Goal: Task Accomplishment & Management: Complete application form

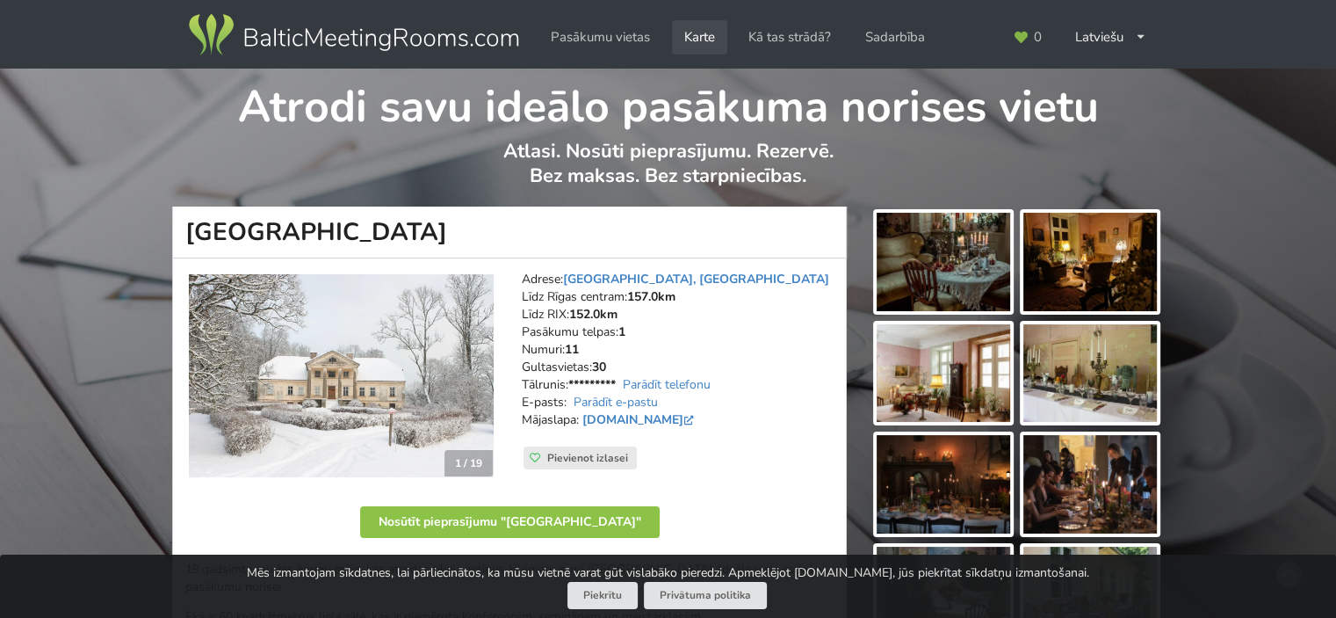
click at [692, 38] on link "Karte" at bounding box center [699, 37] width 55 height 34
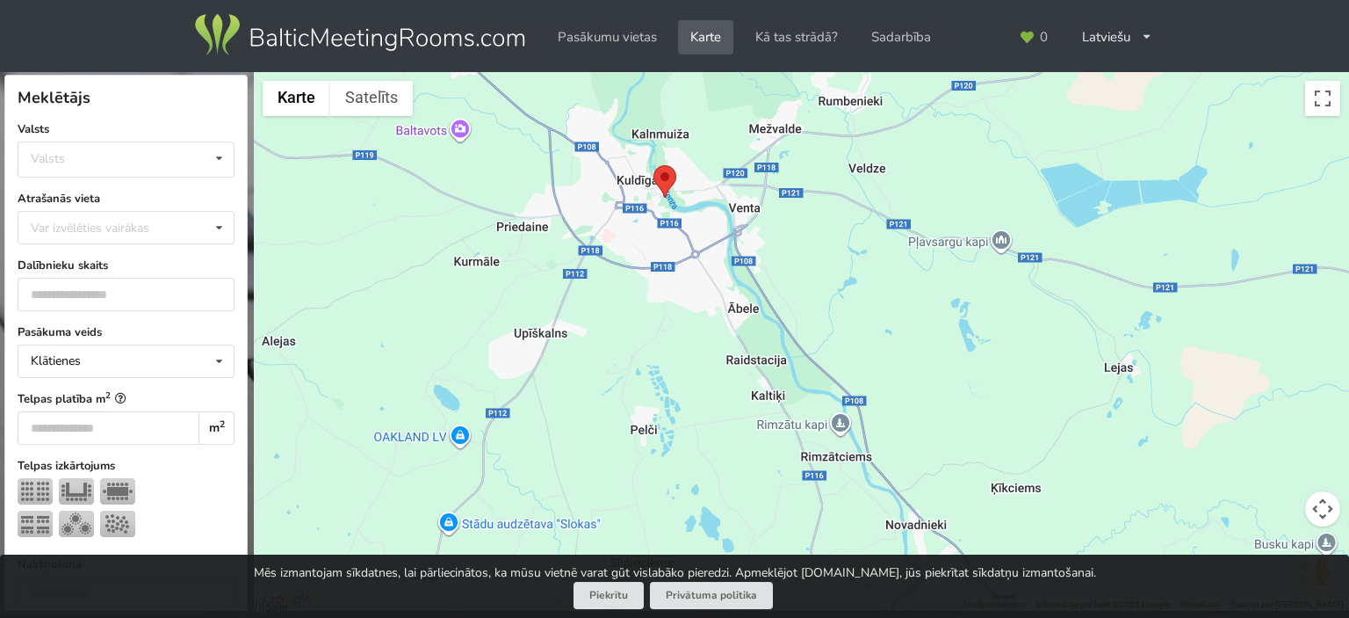
click at [654, 165] on area at bounding box center [654, 165] width 0 height 0
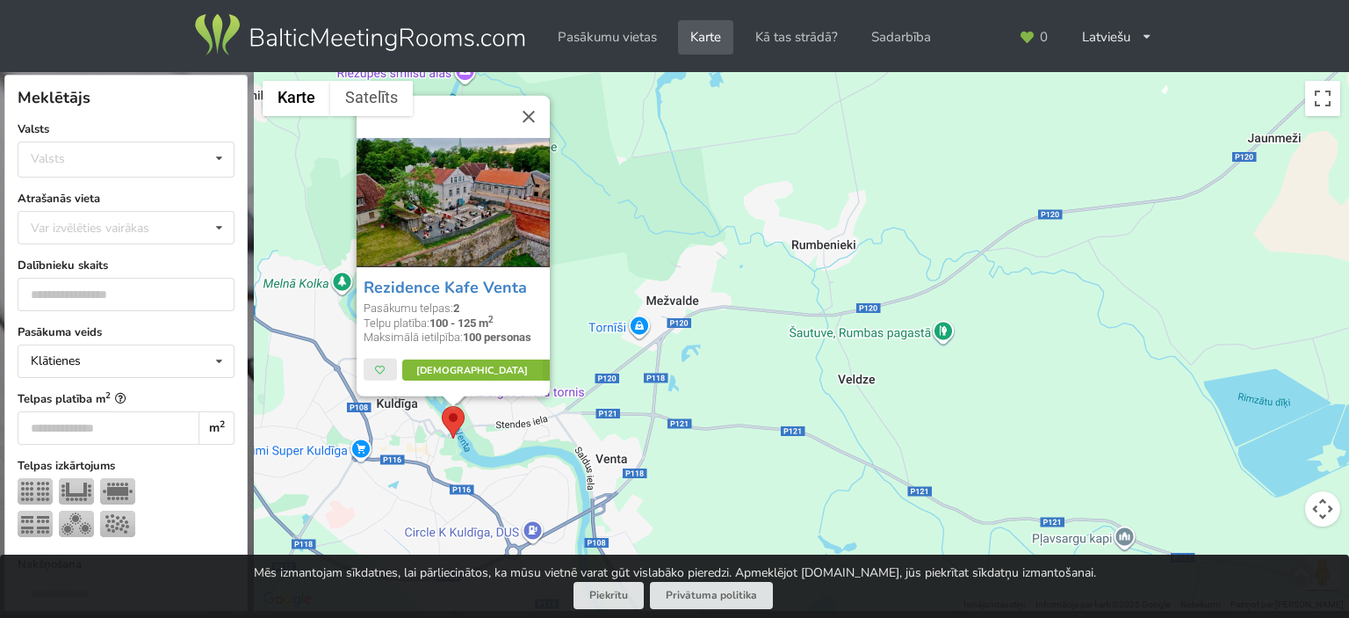
click at [474, 372] on link "Vairāk" at bounding box center [483, 370] width 165 height 21
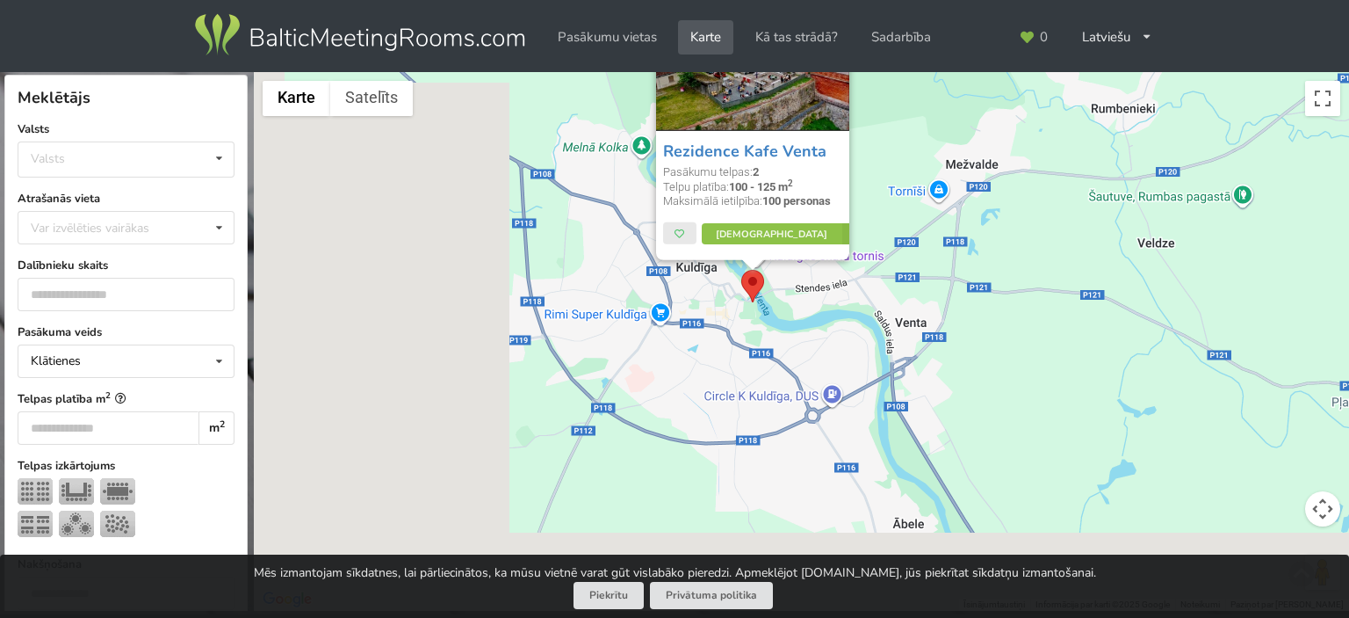
drag, startPoint x: 724, startPoint y: 326, endPoint x: 907, endPoint y: 249, distance: 198.4
click at [907, 249] on div "Rezidence Kafe Venta Pasākumu telpas: 2 Telpu platība: 100 - 125 m 2 Maksimālā …" at bounding box center [801, 341] width 1095 height 539
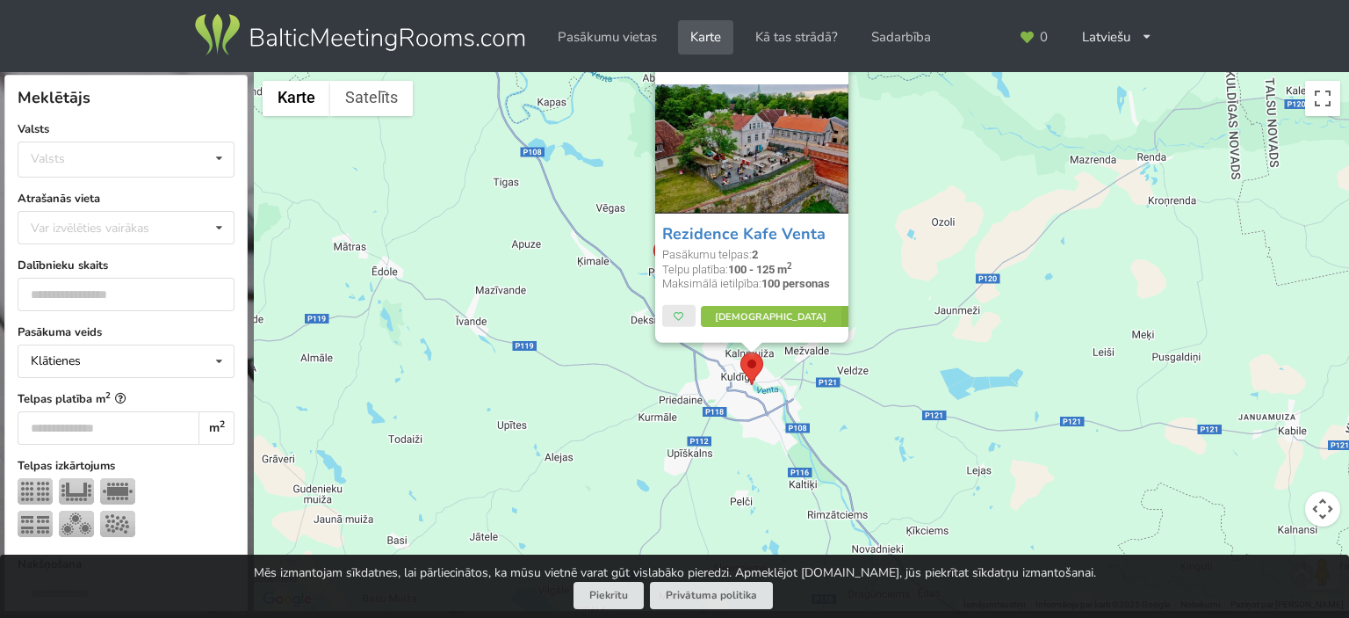
drag, startPoint x: 668, startPoint y: 243, endPoint x: 574, endPoint y: 340, distance: 134.8
click at [574, 340] on div "Rezidence Kafe Venta Pasākumu telpas: 2 Telpu platība: 100 - 125 m 2 Maksimālā …" at bounding box center [801, 341] width 1095 height 539
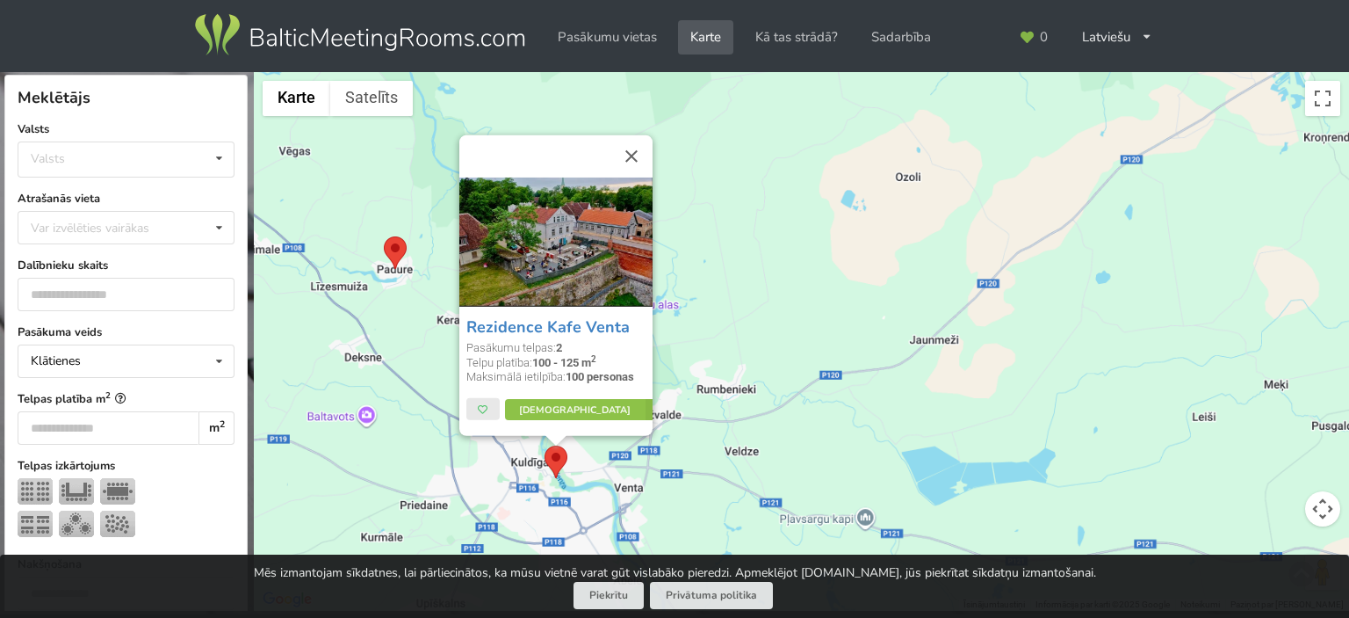
drag, startPoint x: 969, startPoint y: 299, endPoint x: 957, endPoint y: 326, distance: 29.9
click at [963, 327] on div "Rezidence Kafe Venta Pasākumu telpas: 2 Telpu platība: 100 - 125 m 2 Maksimālā …" at bounding box center [801, 341] width 1095 height 539
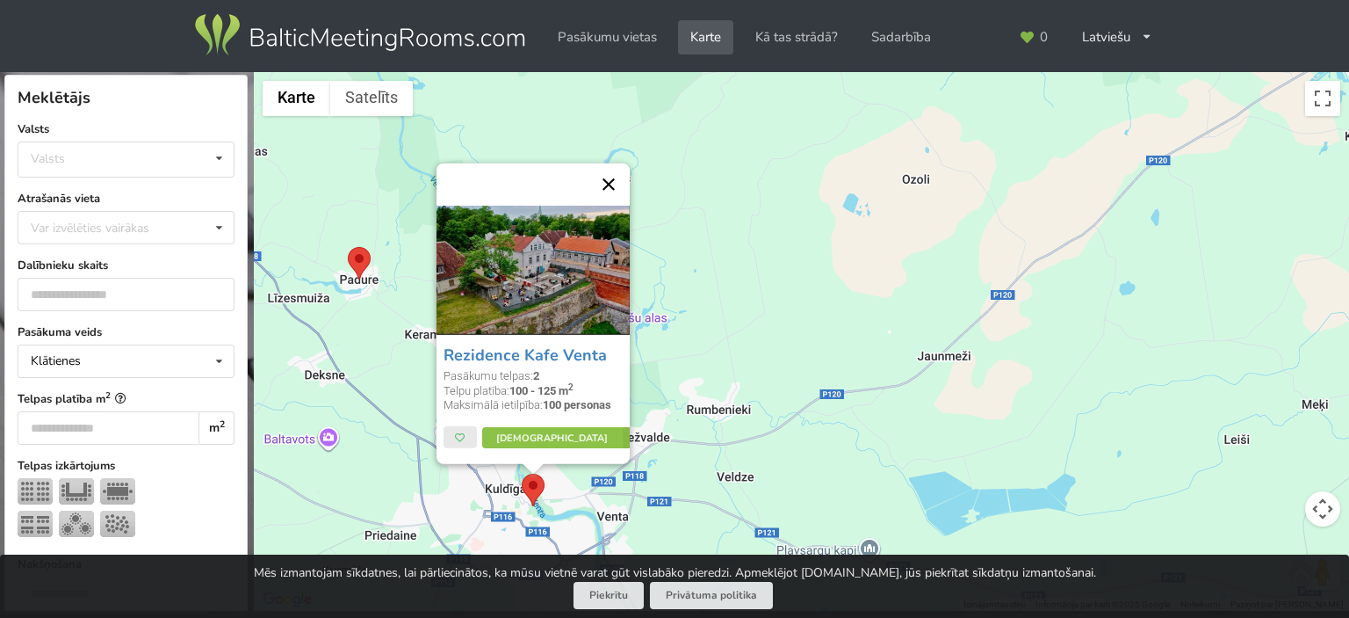
click at [615, 189] on button "Aizvērt" at bounding box center [609, 184] width 42 height 42
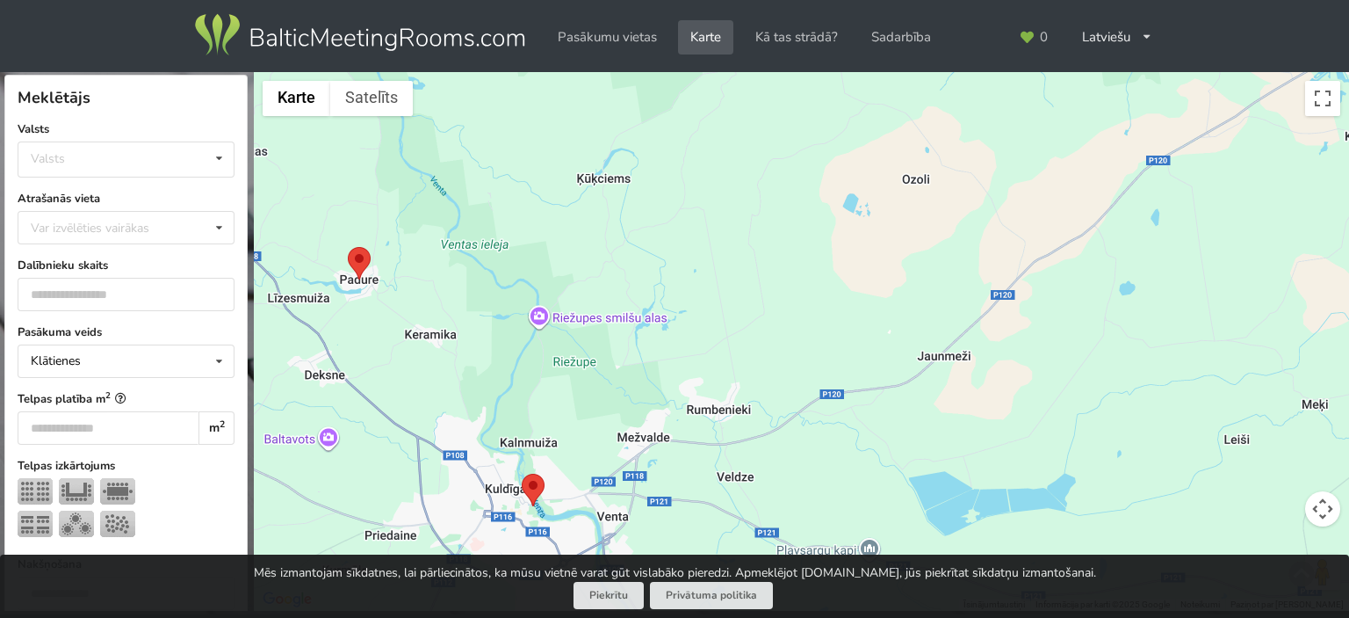
click at [348, 247] on area at bounding box center [348, 247] width 0 height 0
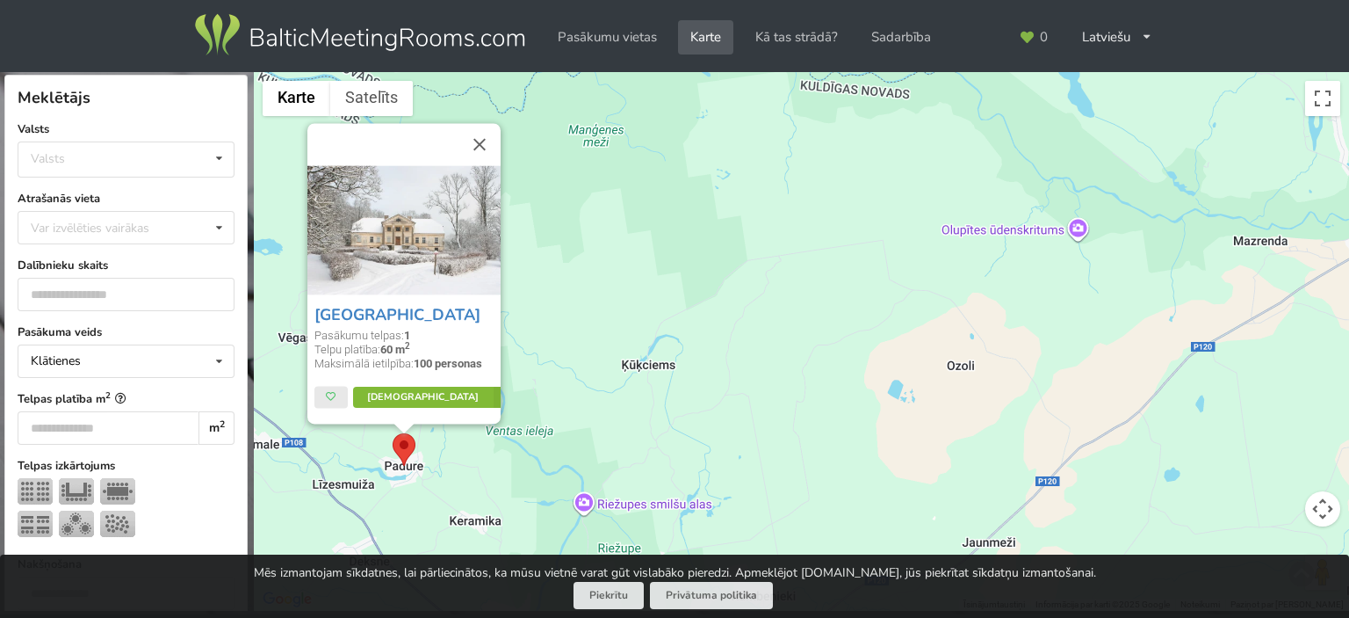
click at [418, 400] on link "Vairāk" at bounding box center [434, 397] width 165 height 21
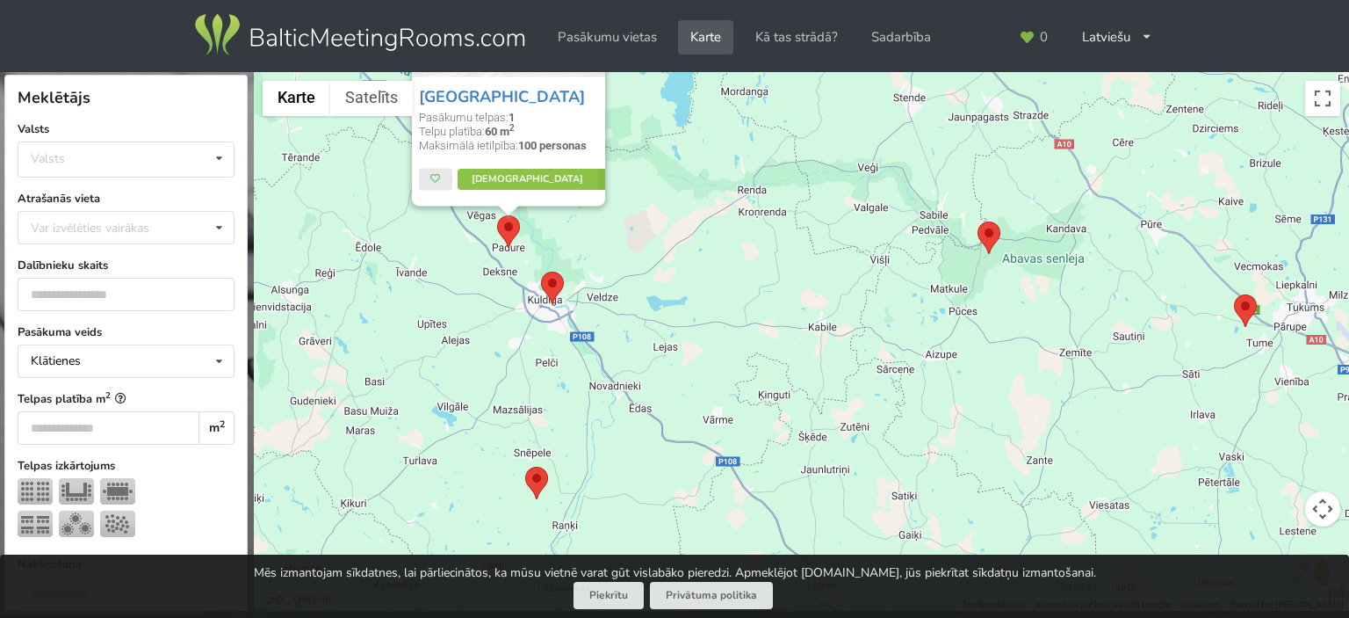
drag, startPoint x: 828, startPoint y: 393, endPoint x: 699, endPoint y: 330, distance: 143.4
click at [699, 330] on div "Padures muiža Pasākumu telpas: 1 Telpu platība: 60 m 2 Maksimālā ietilpība: 100…" at bounding box center [801, 341] width 1095 height 539
click at [978, 221] on area at bounding box center [978, 221] width 0 height 0
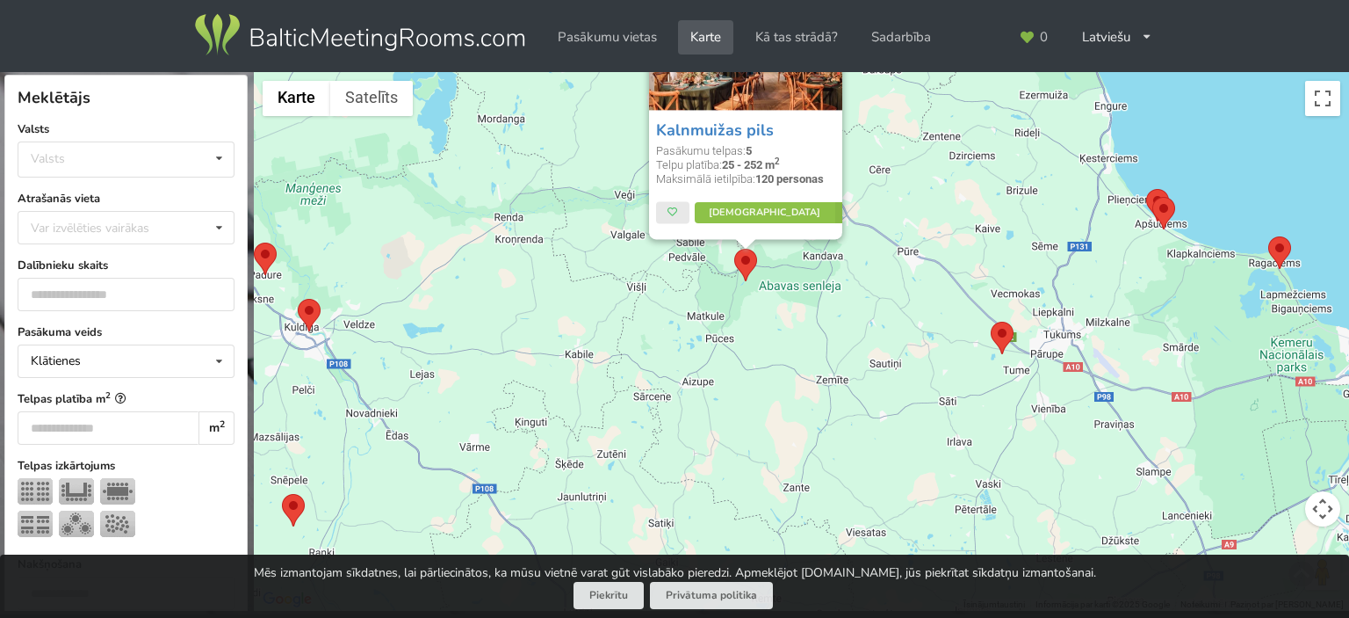
drag, startPoint x: 911, startPoint y: 498, endPoint x: 663, endPoint y: 313, distance: 309.4
click at [663, 313] on div "Kalnmuižas pils Pasākumu telpas: 5 Telpu platība: 25 - 252 m 2 Maksimālā ietilp…" at bounding box center [801, 341] width 1095 height 539
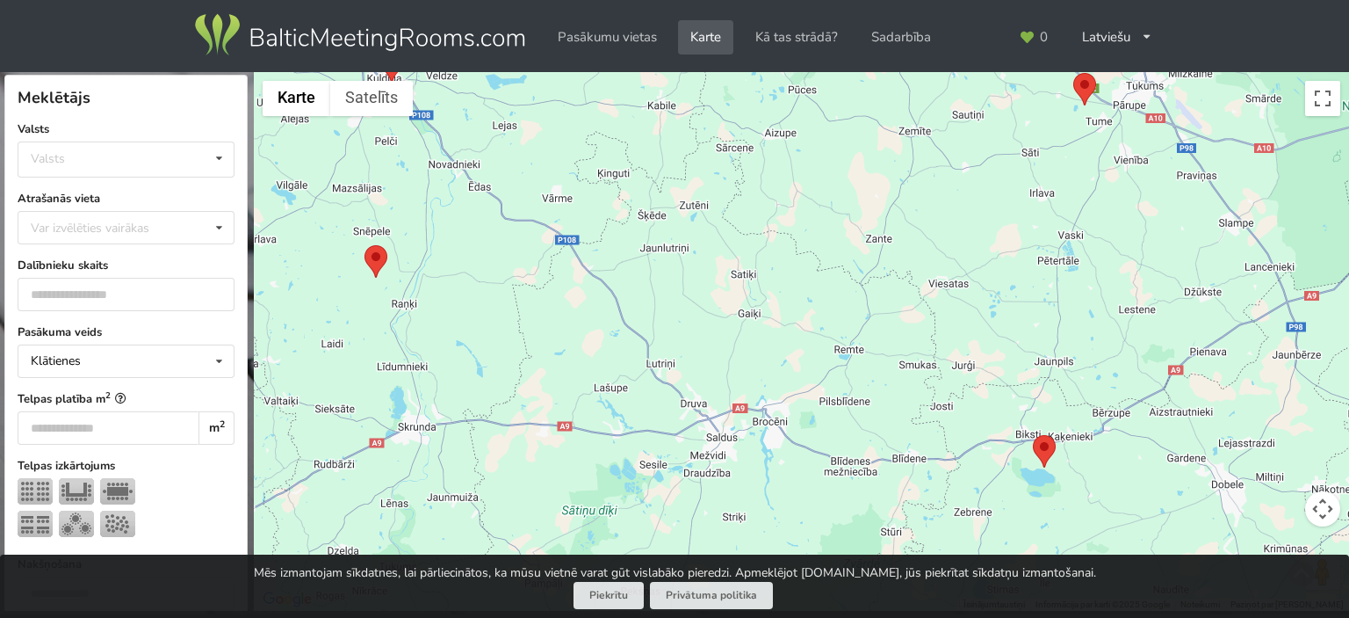
drag, startPoint x: 892, startPoint y: 354, endPoint x: 1051, endPoint y: 144, distance: 263.4
click at [1051, 144] on div "Kalnmuižas pils Pasākumu telpas: 5 Telpu platība: 25 - 252 m 2 Maksimālā ietilp…" at bounding box center [801, 341] width 1095 height 539
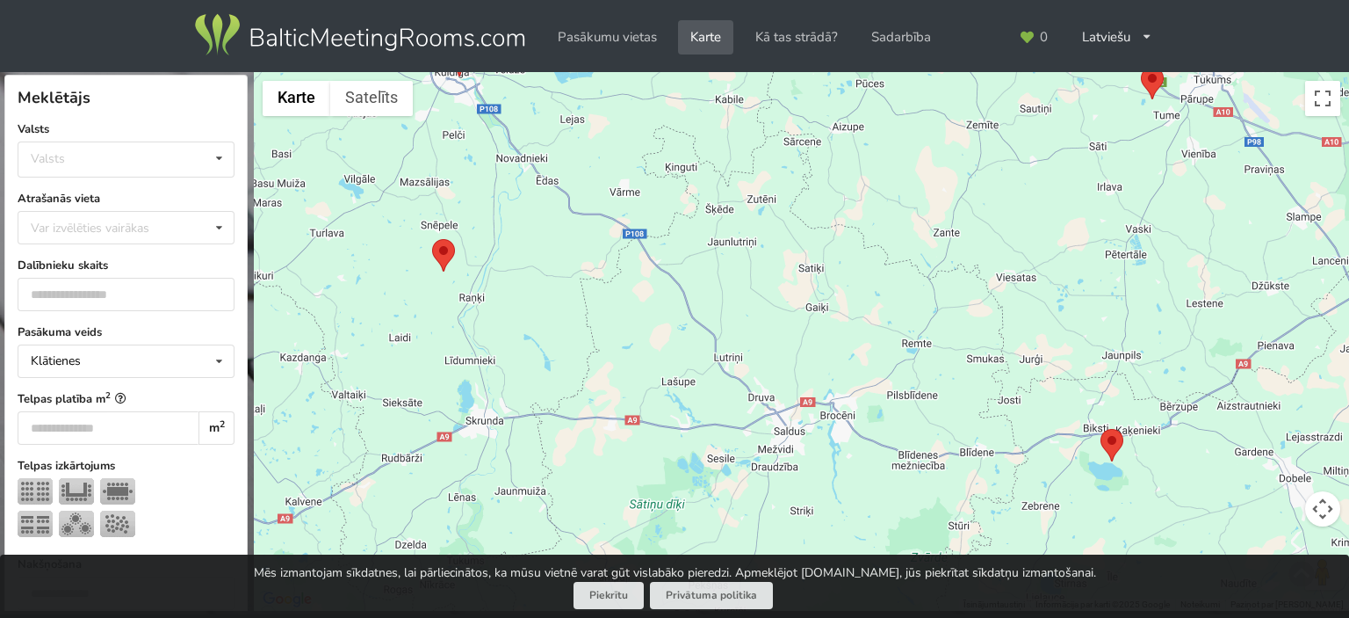
click at [432, 239] on area at bounding box center [432, 239] width 0 height 0
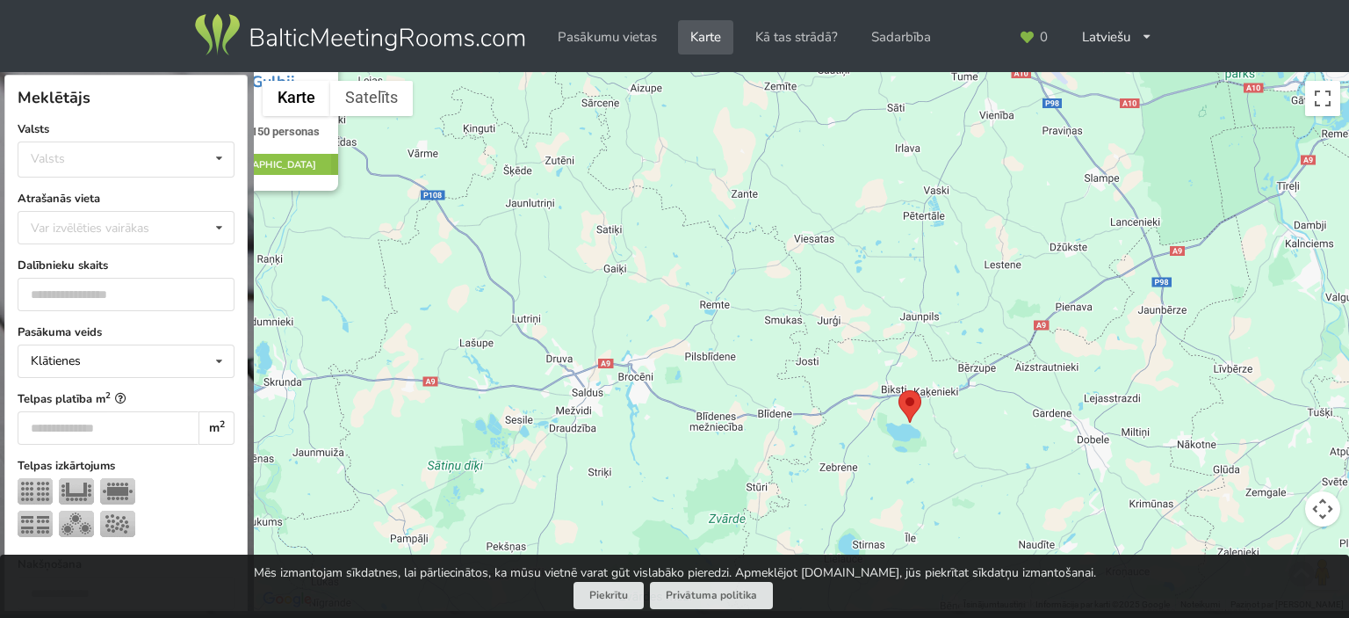
drag, startPoint x: 752, startPoint y: 437, endPoint x: 550, endPoint y: 205, distance: 307.6
click at [550, 203] on div "Svinību vieta Gulbji Pasākumu telpas: 1 Telpu platība: 250 m 2 Maksimālā ietilp…" at bounding box center [801, 341] width 1095 height 539
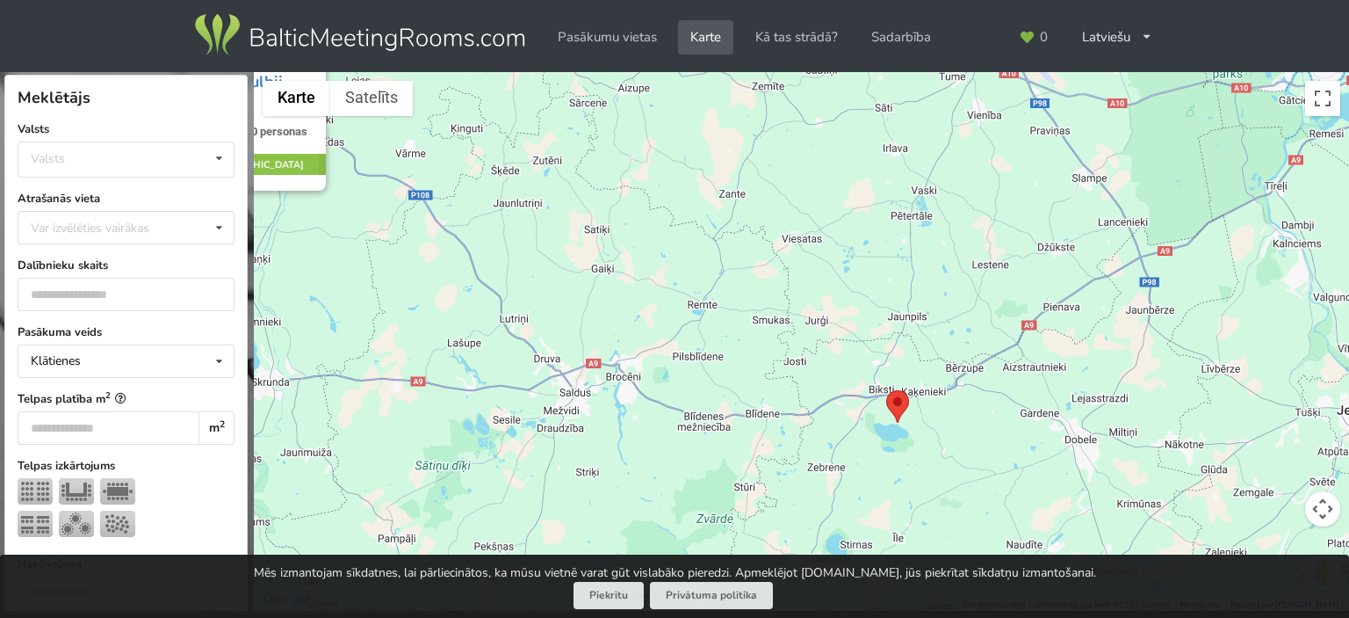
click at [886, 390] on area at bounding box center [886, 390] width 0 height 0
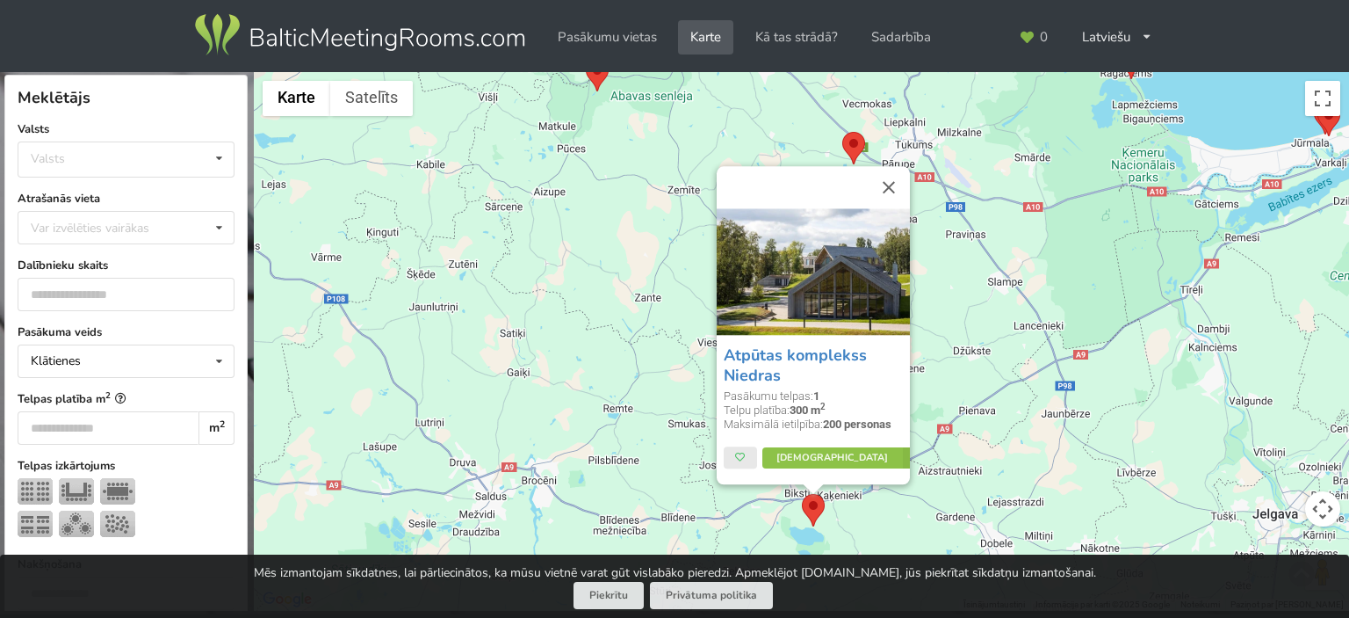
drag, startPoint x: 670, startPoint y: 208, endPoint x: 586, endPoint y: 254, distance: 95.9
click at [586, 254] on div "Atpūtas komplekss Niedras Pasākumu telpas: 1 Telpu platība: 300 m 2 Maksimālā i…" at bounding box center [801, 341] width 1095 height 539
click at [817, 459] on link "Vairāk" at bounding box center [844, 458] width 165 height 21
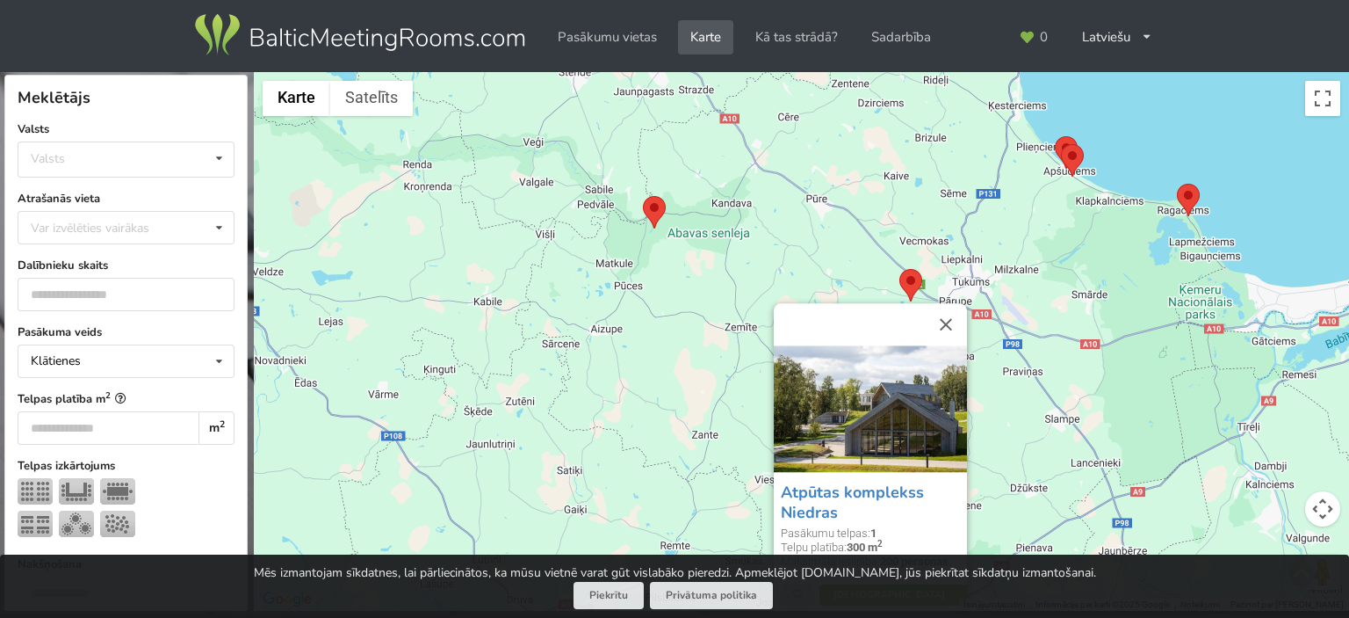
drag, startPoint x: 611, startPoint y: 218, endPoint x: 668, endPoint y: 358, distance: 151.7
click at [668, 358] on div "Atpūtas komplekss Niedras Pasākumu telpas: 1 Telpu platība: 300 m 2 Maksimālā i…" at bounding box center [801, 341] width 1095 height 539
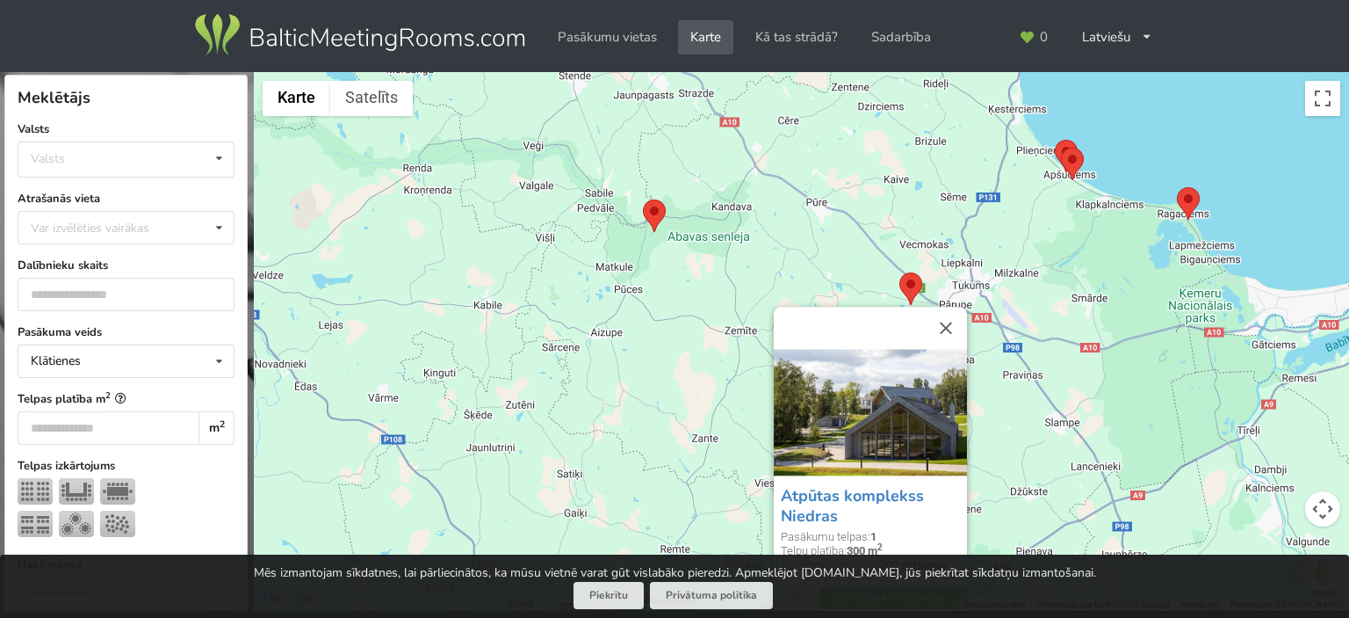
click at [643, 199] on area at bounding box center [643, 199] width 0 height 0
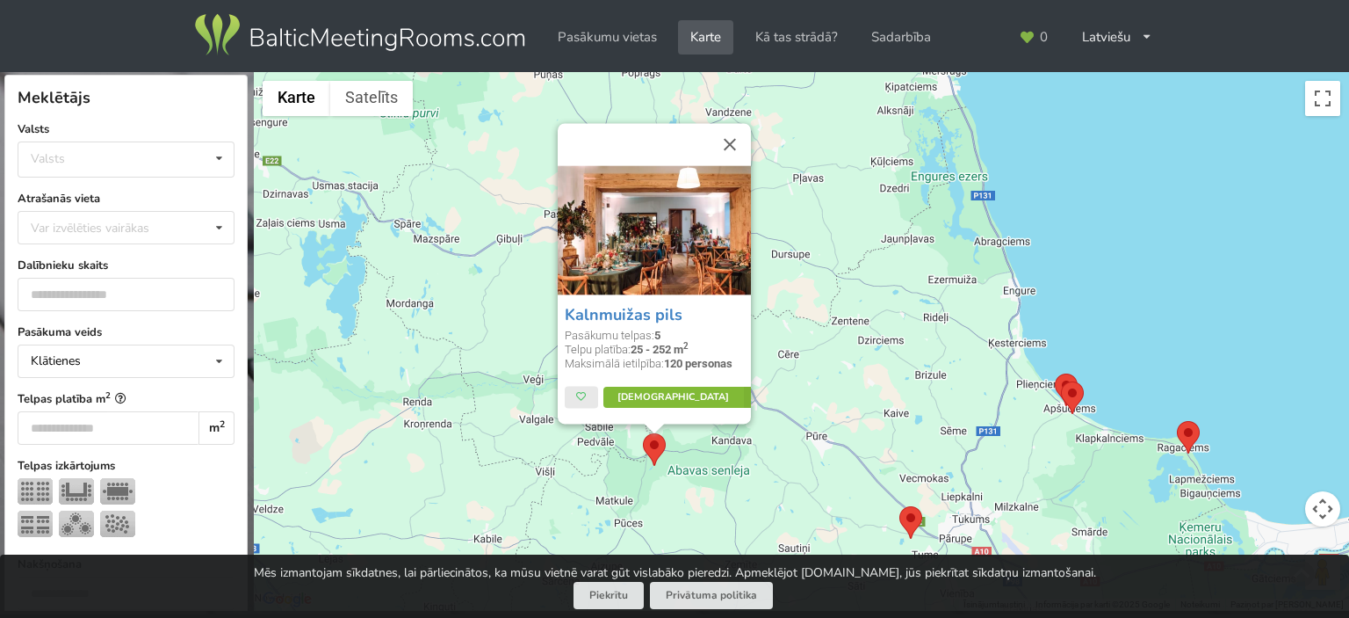
click at [672, 401] on link "Vairāk" at bounding box center [685, 397] width 165 height 21
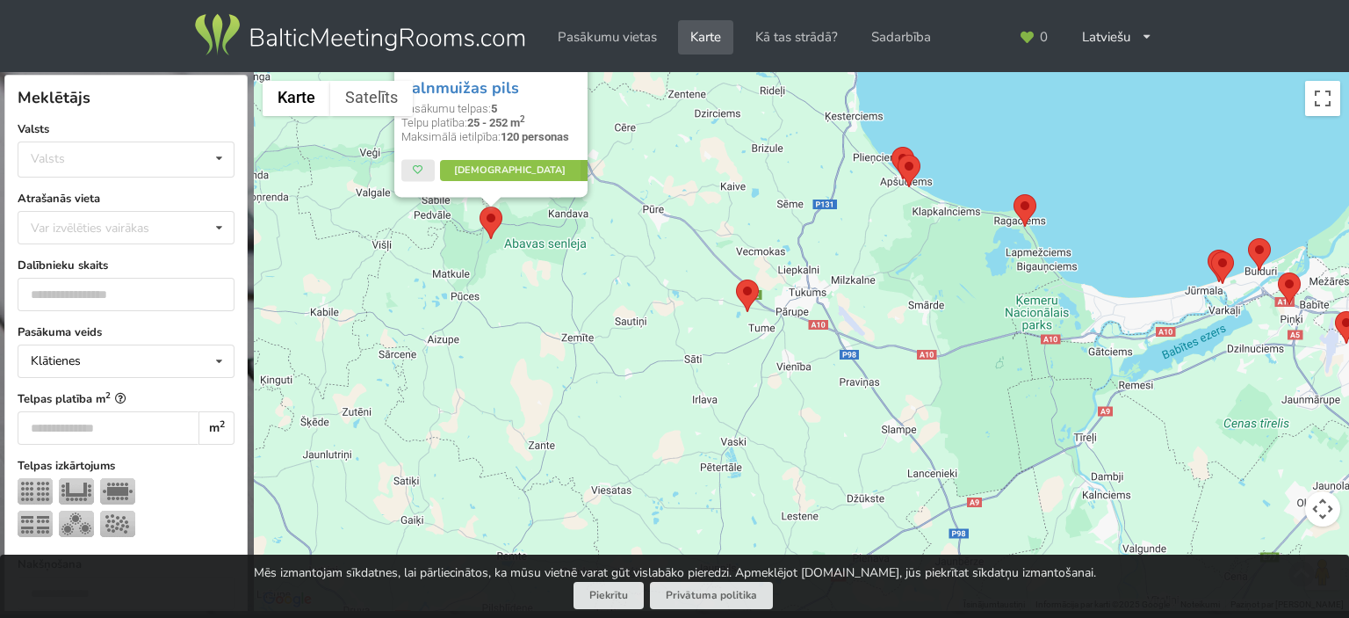
drag, startPoint x: 884, startPoint y: 334, endPoint x: 719, endPoint y: 102, distance: 284.7
click at [719, 102] on div "Kalnmuižas pils Pasākumu telpas: 5 Telpu platība: 25 - 252 m 2 Maksimālā ietilp…" at bounding box center [801, 341] width 1095 height 539
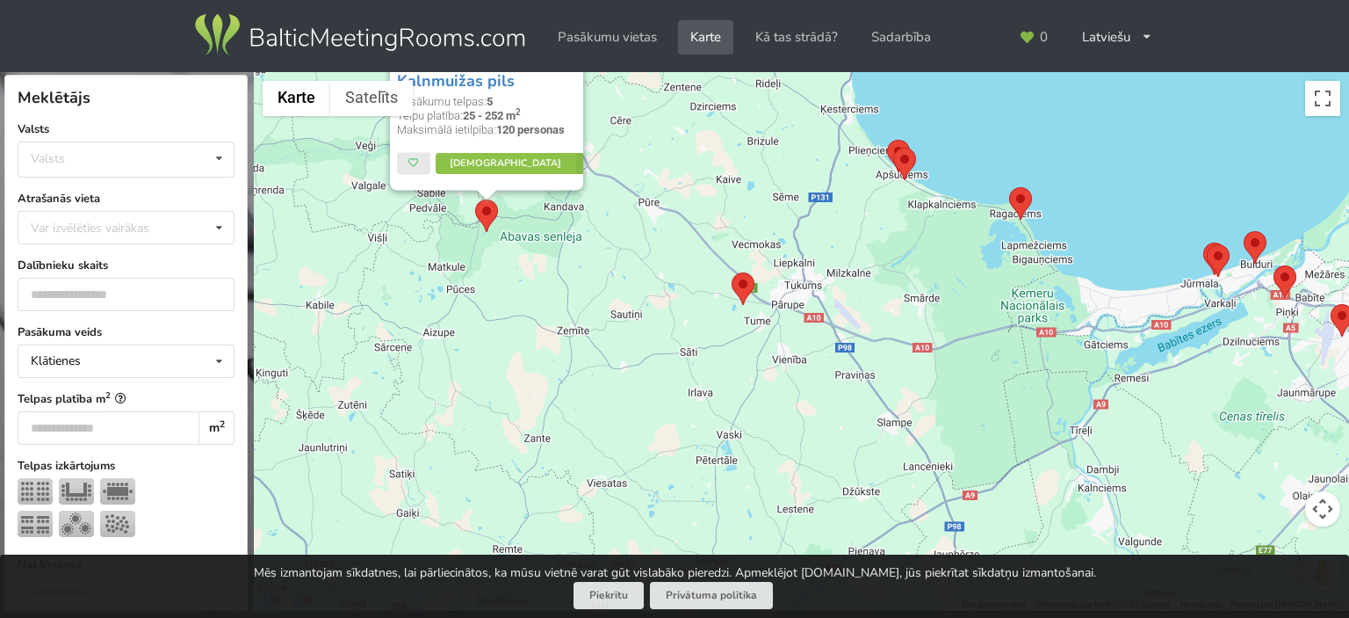
click at [732, 272] on area at bounding box center [732, 272] width 0 height 0
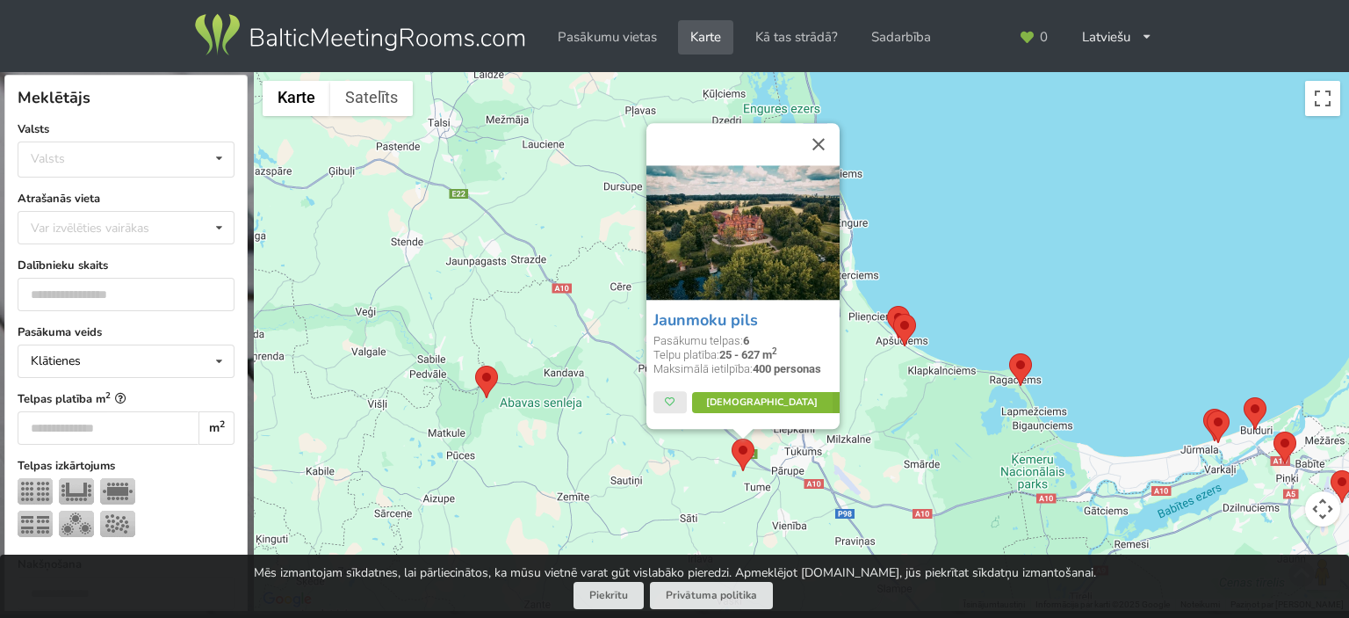
click at [754, 405] on link "Vairāk" at bounding box center [773, 403] width 165 height 21
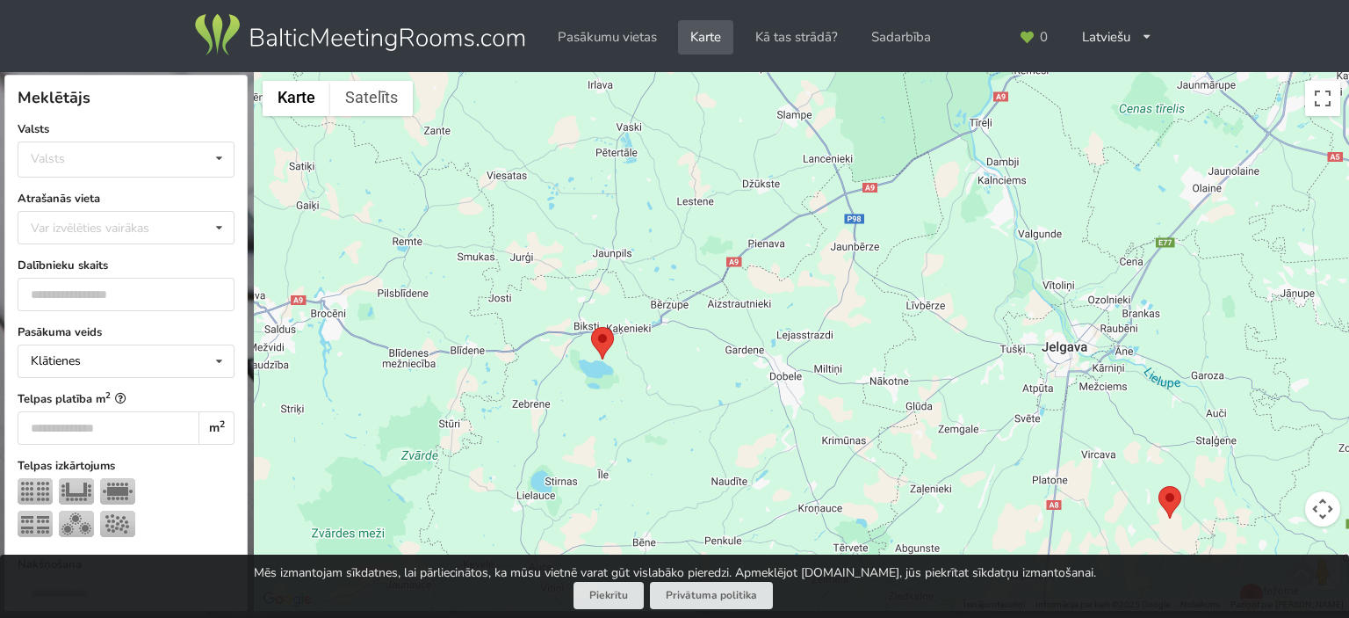
drag, startPoint x: 555, startPoint y: 383, endPoint x: 452, endPoint y: -101, distance: 494.8
click at [452, 0] on html "Pasākumu vietas Karte Kā tas strādā? Sadarbība Latviešu English Русский Pēdējās…" at bounding box center [674, 309] width 1349 height 618
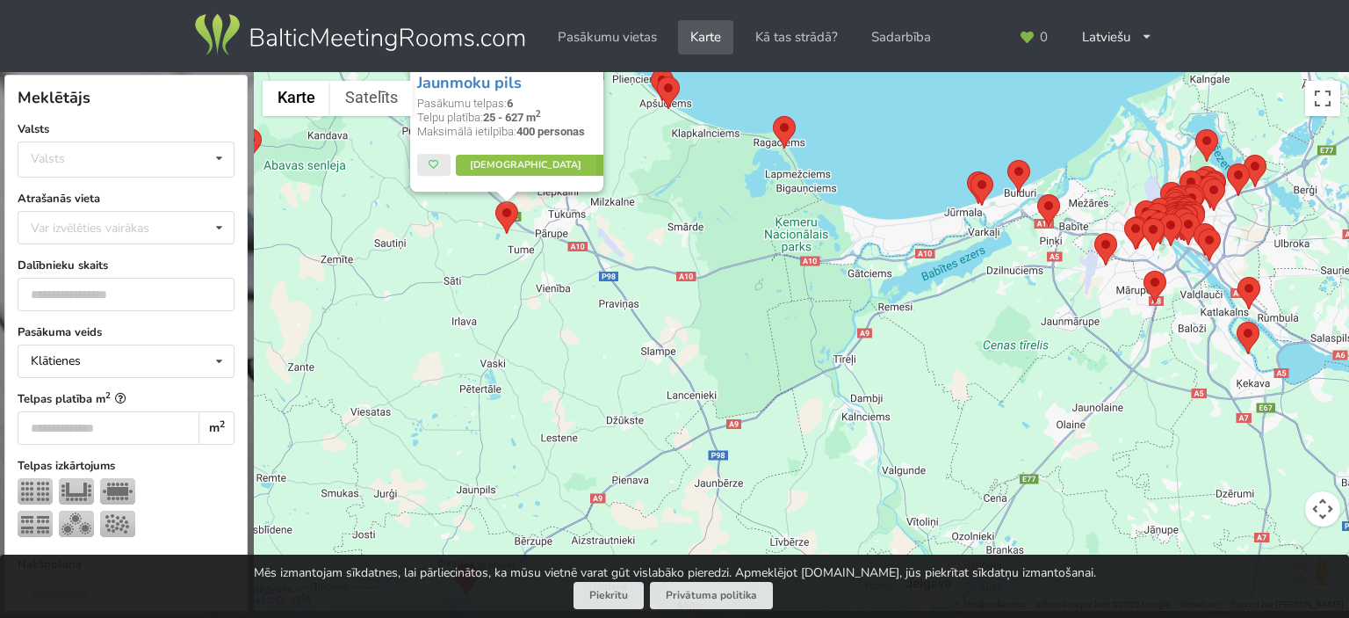
drag, startPoint x: 611, startPoint y: 164, endPoint x: 631, endPoint y: 544, distance: 380.0
click at [631, 544] on div "Jaunmoku pils Pasākumu telpas: 6 Telpu platība: 25 - 627 m 2 Maksimālā ietilpīb…" at bounding box center [801, 341] width 1095 height 539
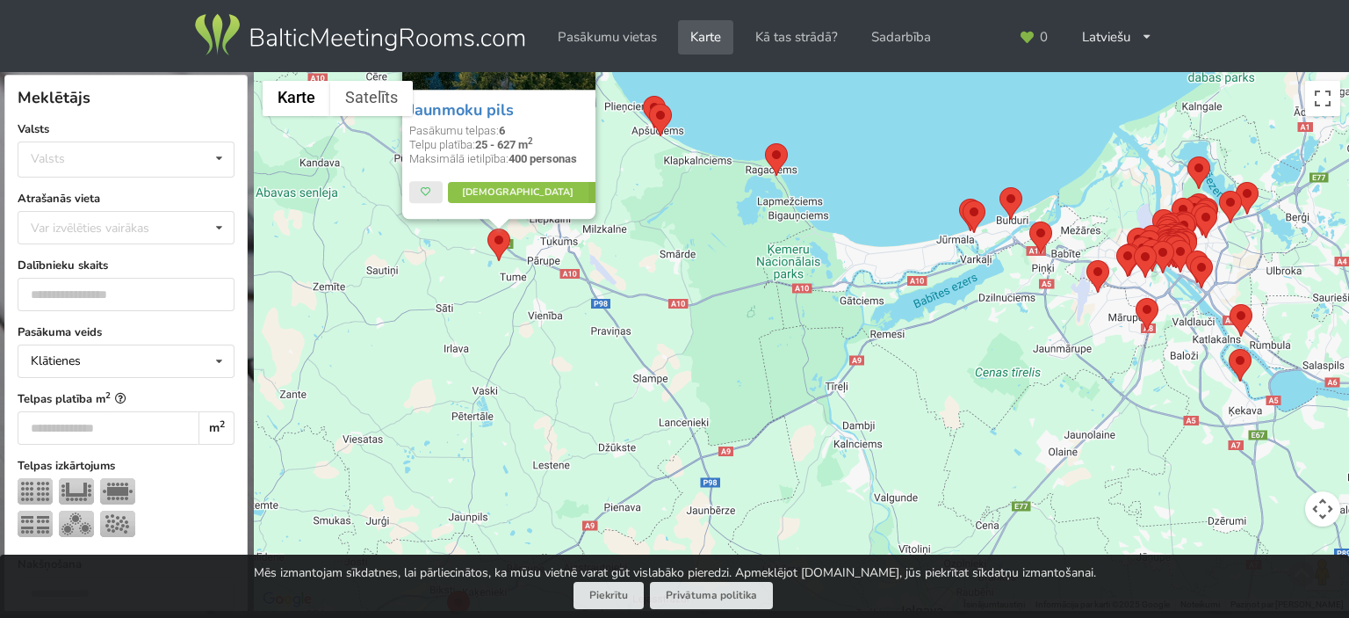
drag, startPoint x: 664, startPoint y: 257, endPoint x: 622, endPoint y: 340, distance: 93.5
click at [622, 340] on div "Jaunmoku pils Pasākumu telpas: 6 Telpu platība: 25 - 627 m 2 Maksimālā ietilpīb…" at bounding box center [801, 341] width 1095 height 539
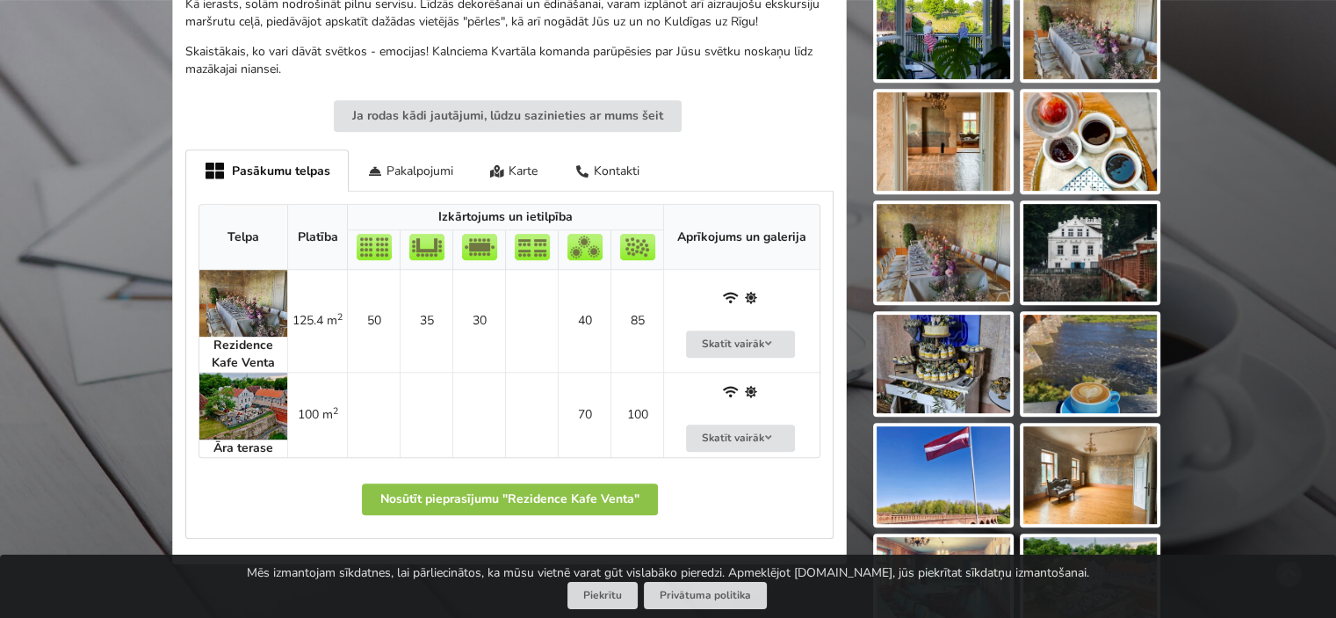
scroll to position [703, 0]
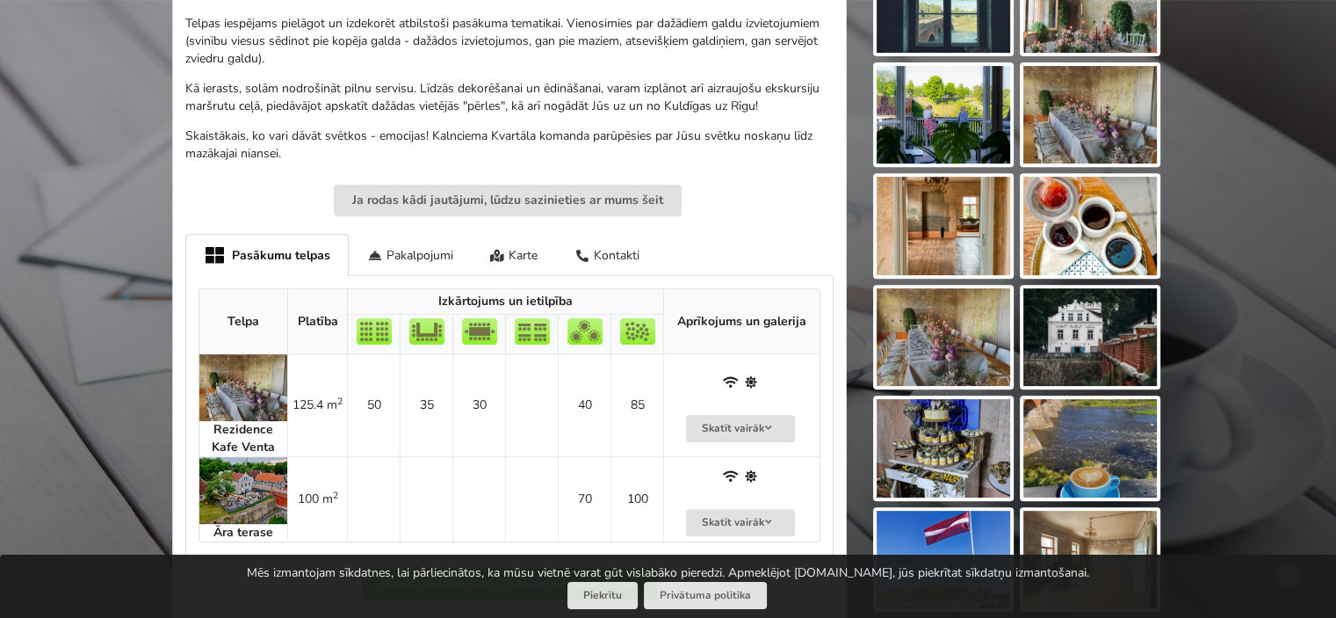
click at [251, 392] on img at bounding box center [243, 387] width 88 height 67
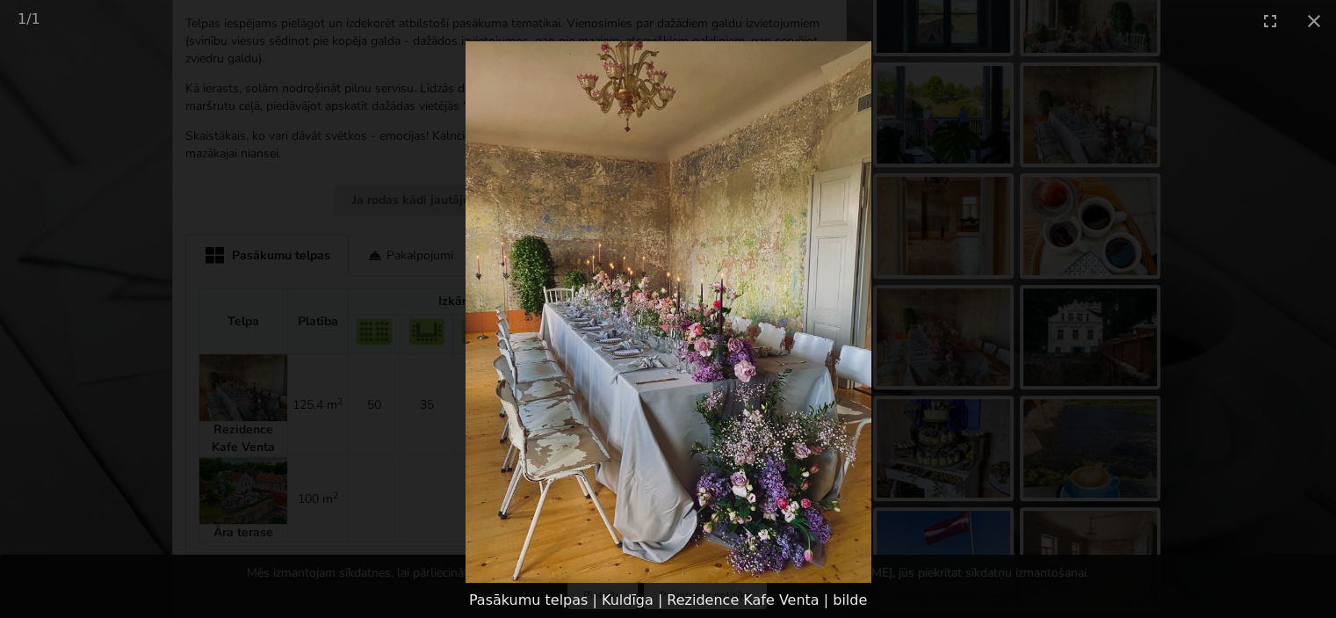
click at [1246, 83] on picture at bounding box center [668, 311] width 1336 height 541
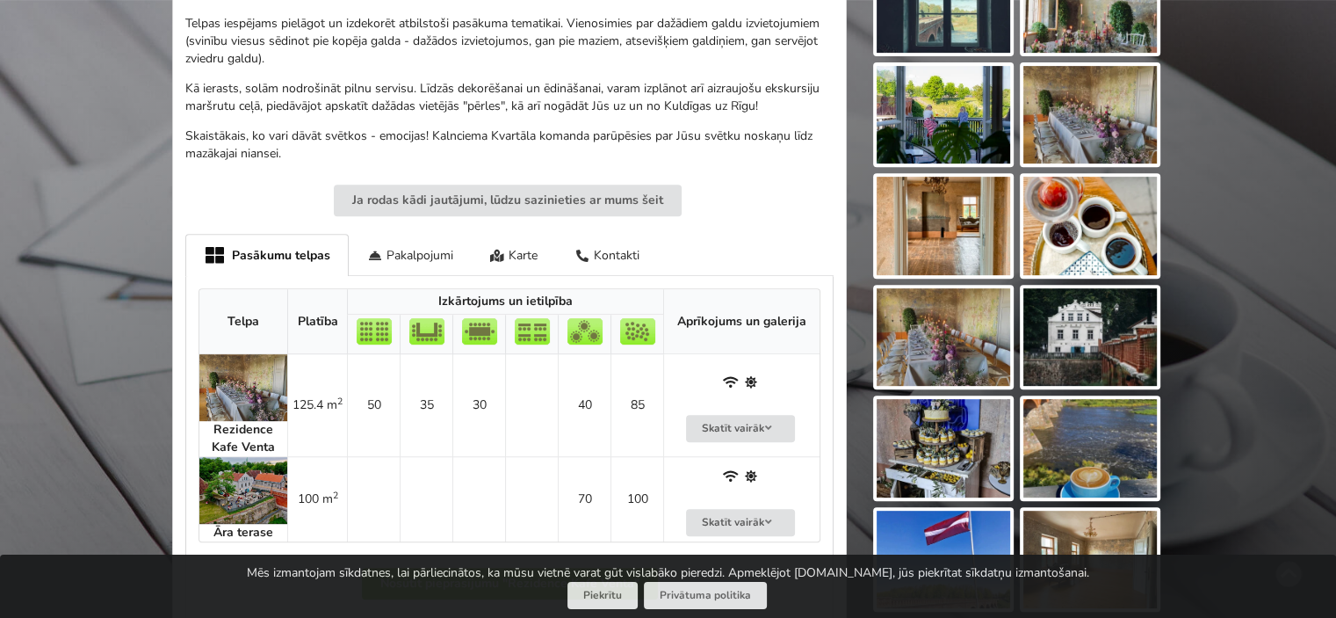
click at [248, 382] on img at bounding box center [243, 387] width 88 height 67
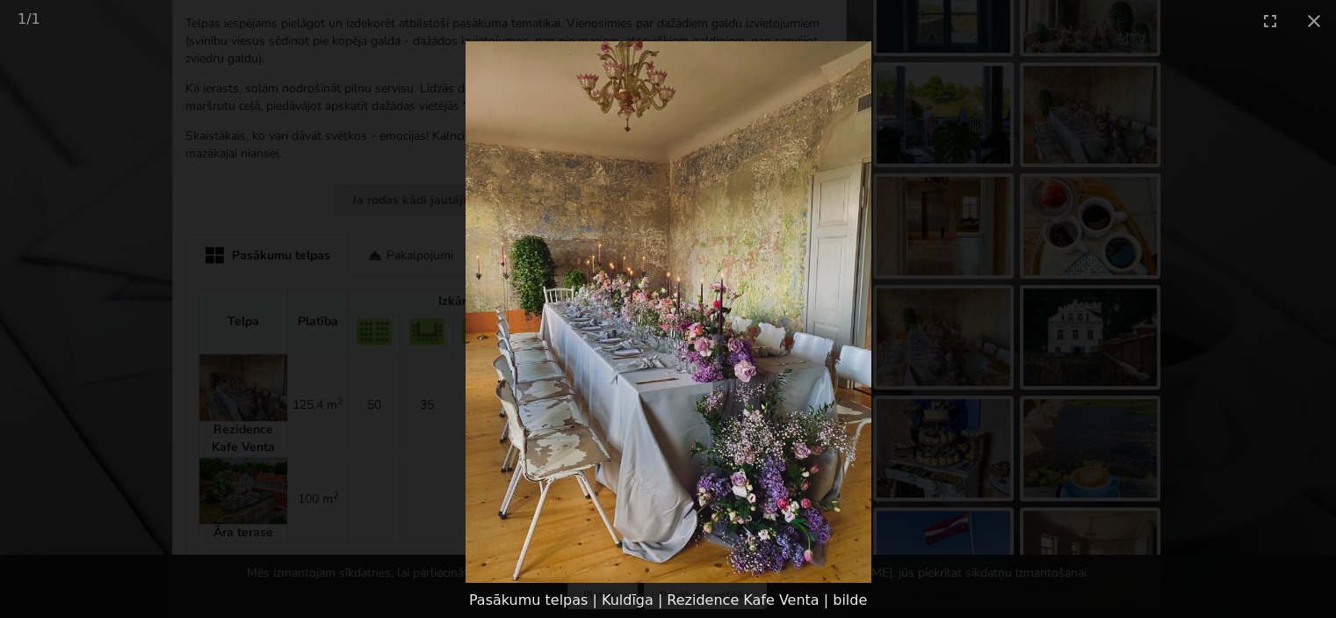
click at [1162, 273] on picture at bounding box center [668, 311] width 1336 height 541
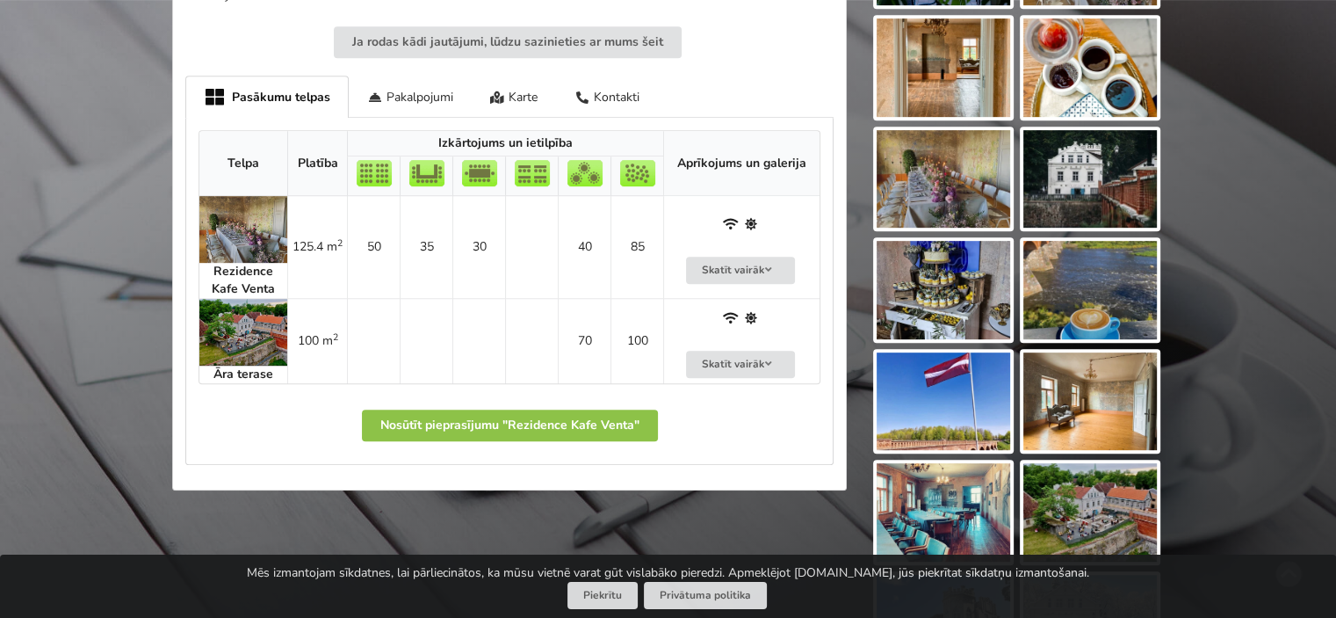
scroll to position [878, 0]
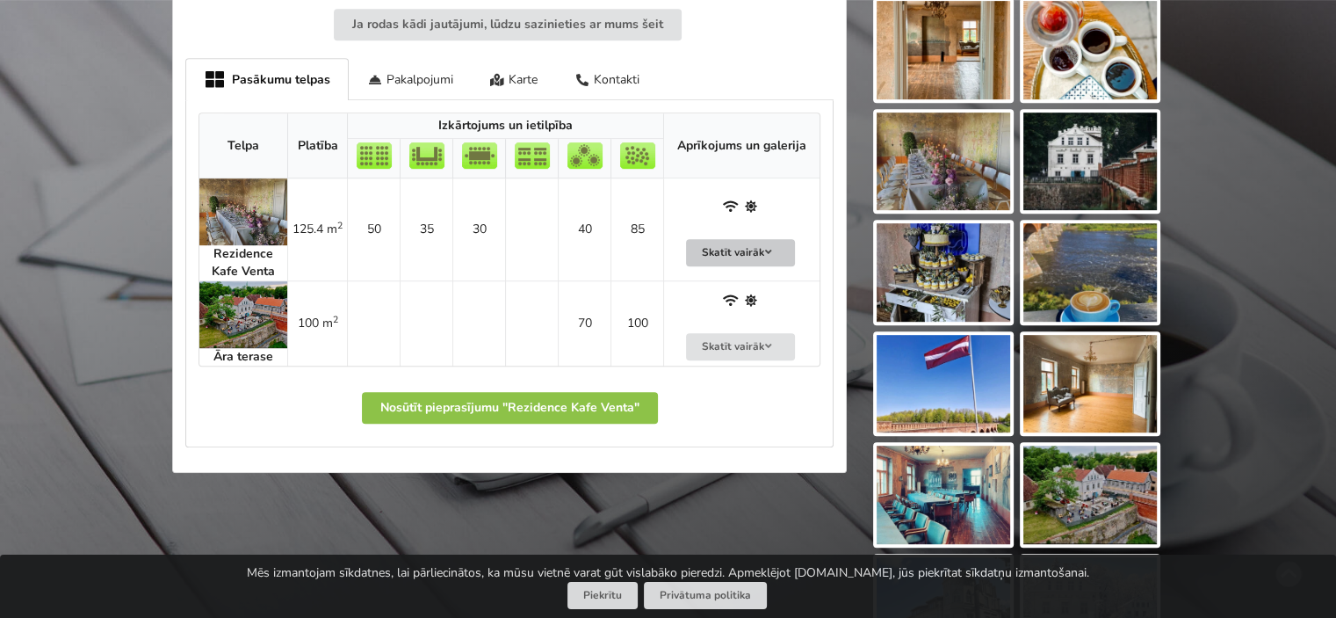
click at [721, 253] on button "Skatīt vairāk" at bounding box center [740, 252] width 109 height 27
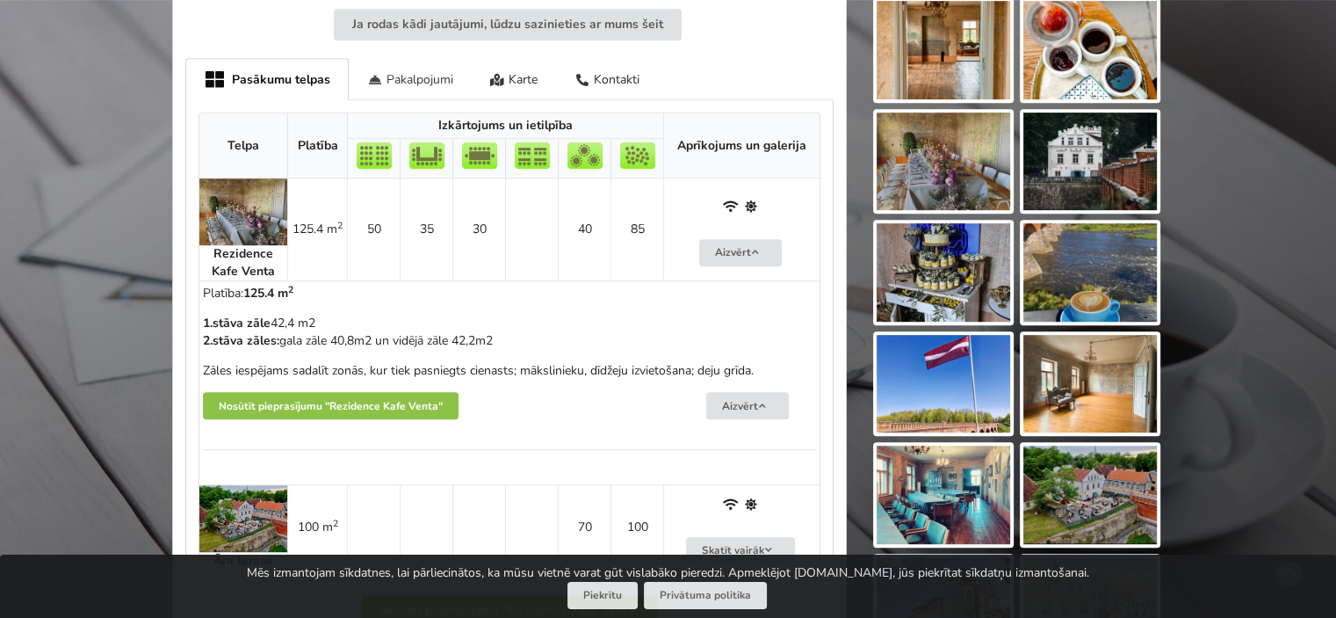
click at [394, 69] on div "Pakalpojumi" at bounding box center [410, 78] width 123 height 41
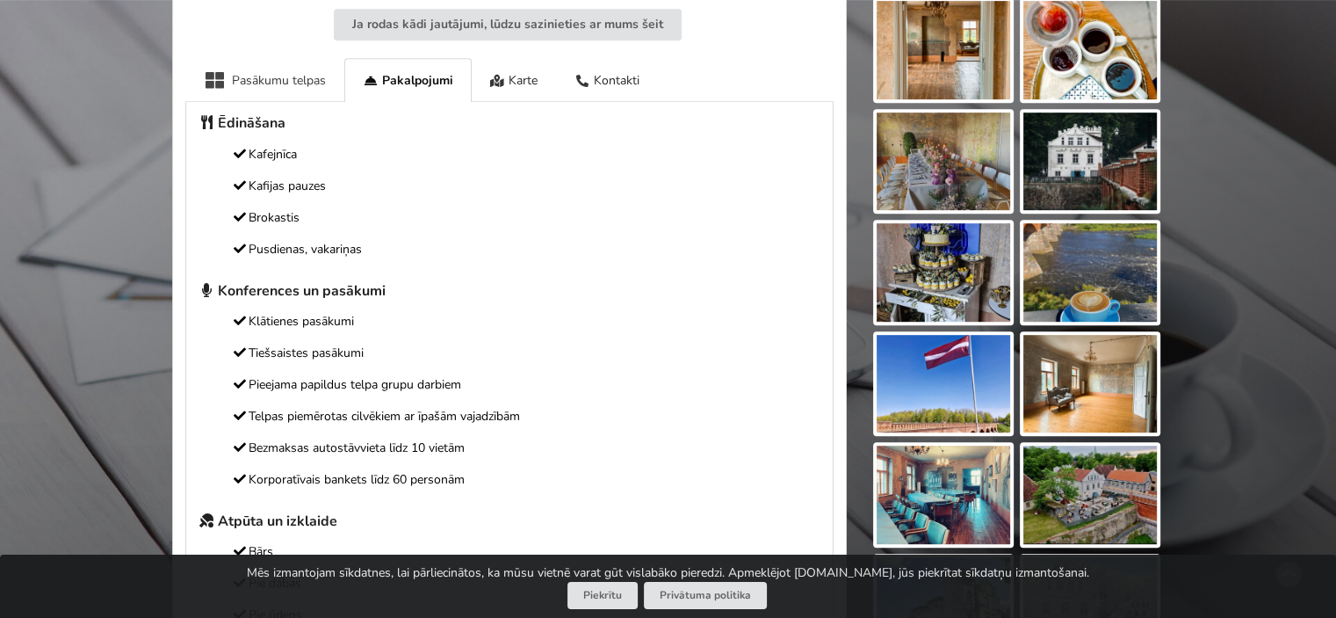
click at [301, 78] on div "Pasākumu telpas" at bounding box center [264, 79] width 159 height 43
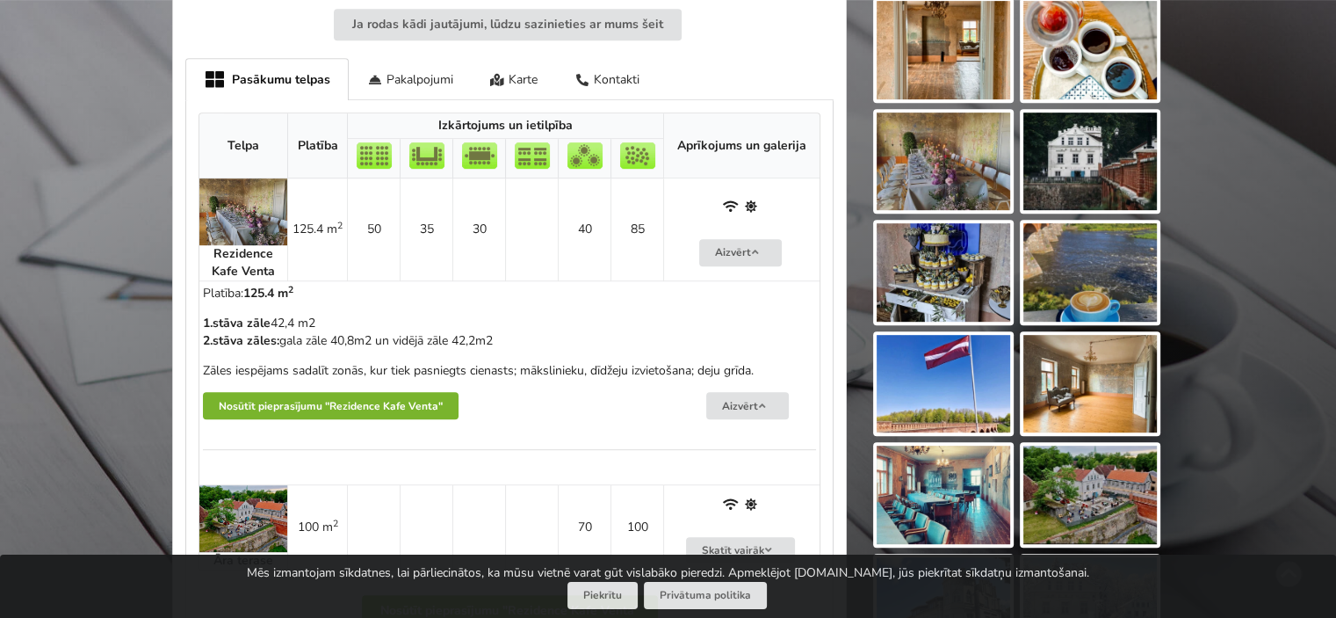
click at [334, 403] on button "Nosūtīt pieprasījumu "Rezidence Kafe Venta"" at bounding box center [331, 405] width 256 height 27
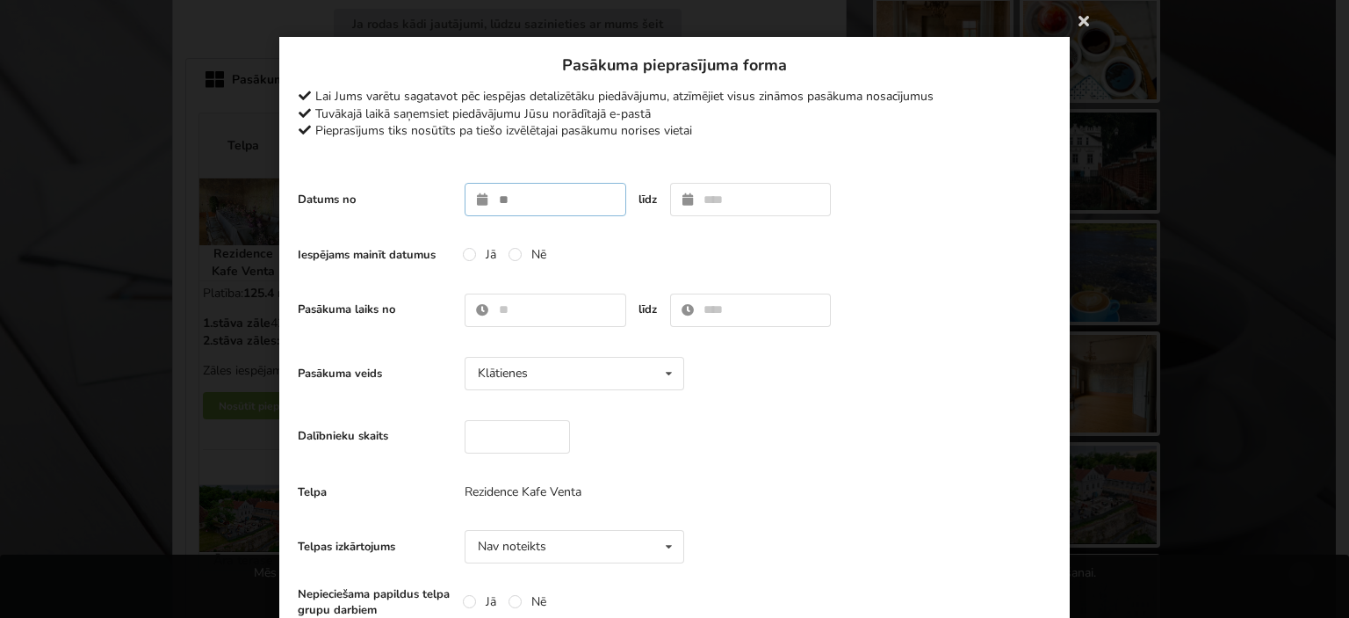
click at [502, 210] on input "text" at bounding box center [546, 199] width 162 height 33
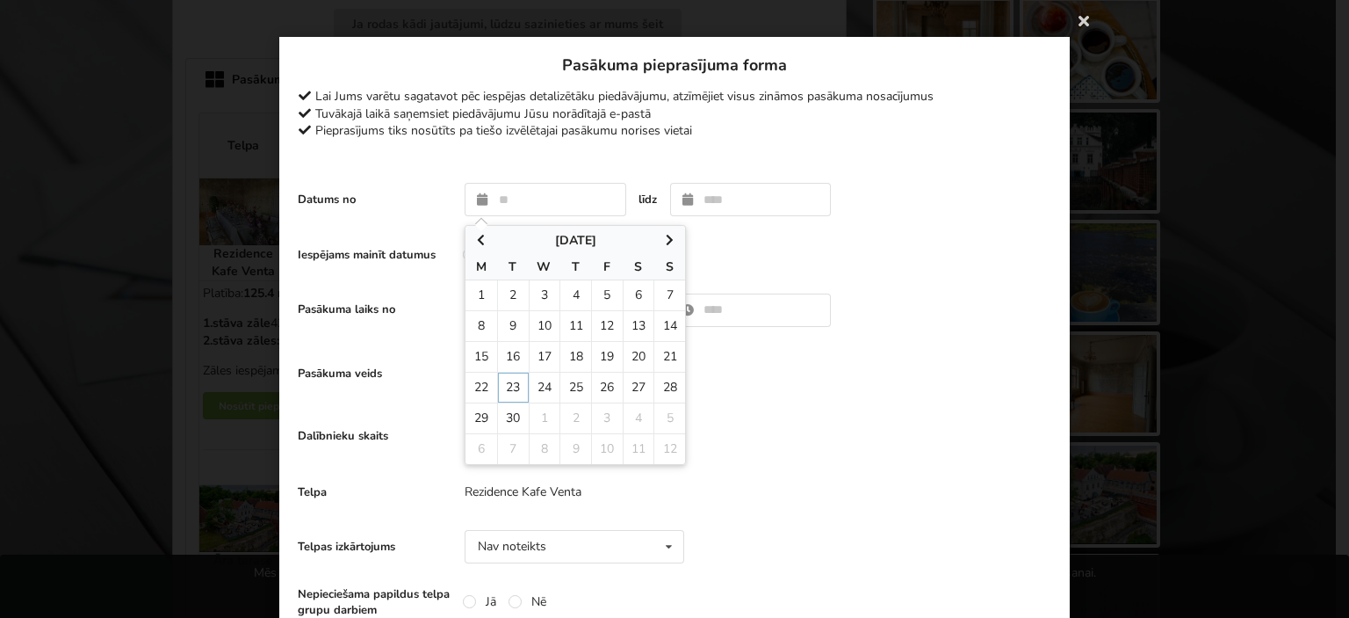
type input "**********"
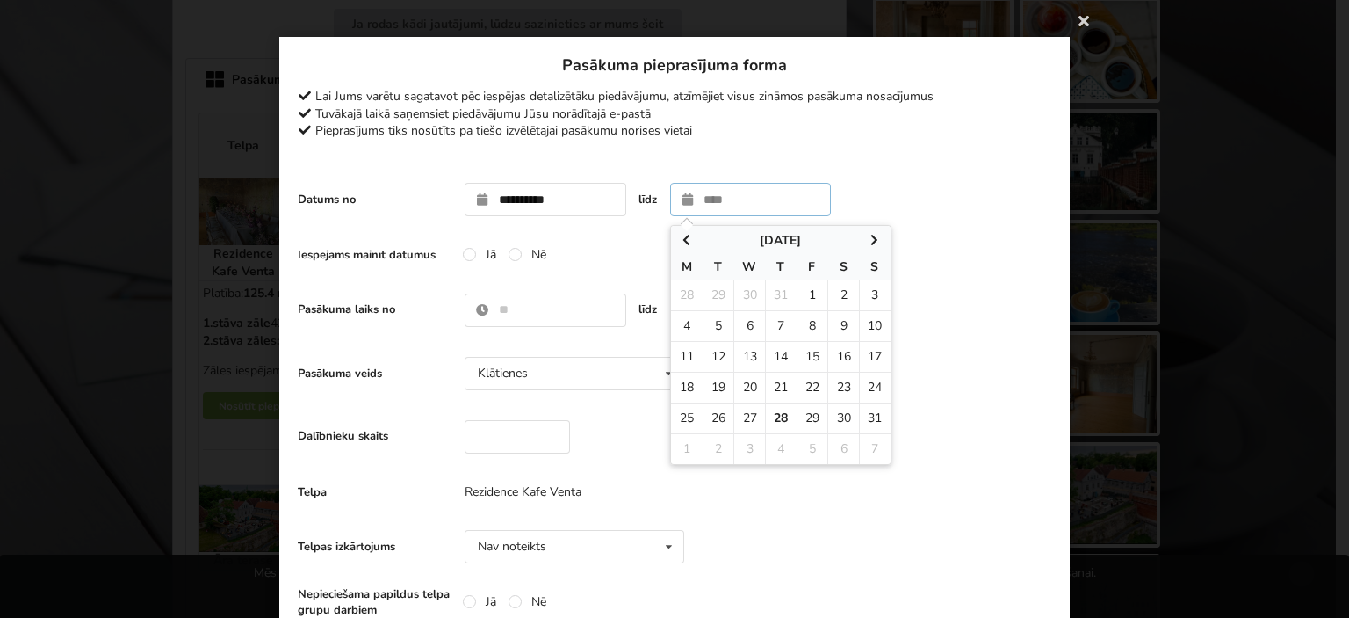
click at [868, 242] on icon at bounding box center [875, 240] width 15 height 12
click at [868, 239] on icon at bounding box center [875, 240] width 15 height 12
click at [871, 238] on icon at bounding box center [875, 240] width 15 height 12
click at [679, 235] on icon at bounding box center [686, 240] width 15 height 12
click at [873, 235] on icon at bounding box center [875, 240] width 15 height 12
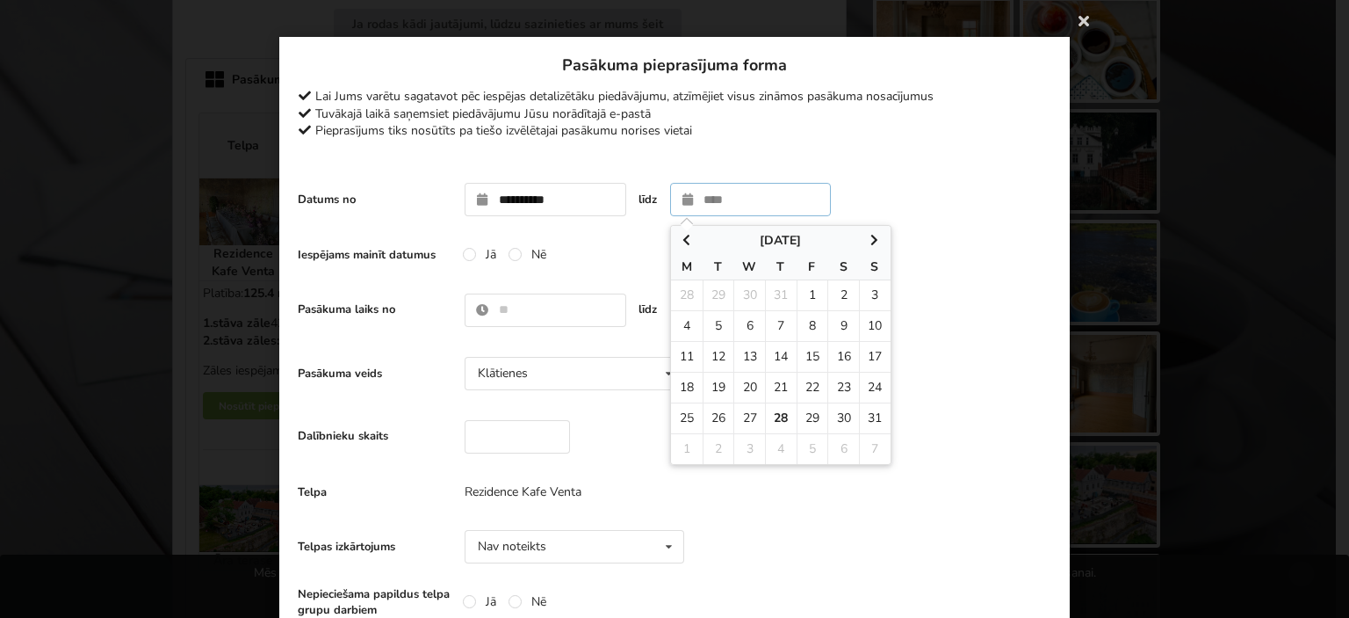
click at [868, 235] on icon at bounding box center [875, 240] width 15 height 12
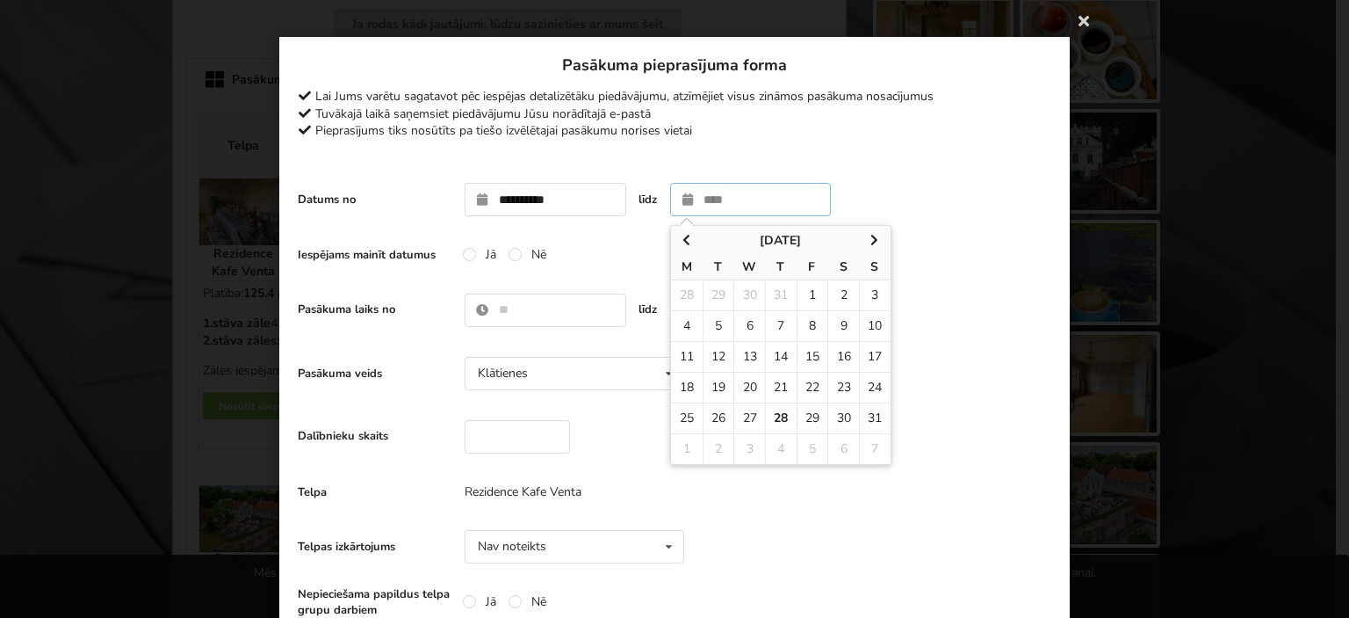
click at [775, 440] on td "4" at bounding box center [781, 448] width 32 height 31
click at [777, 452] on td "4" at bounding box center [781, 448] width 32 height 31
click at [509, 254] on label "Nē" at bounding box center [528, 254] width 38 height 15
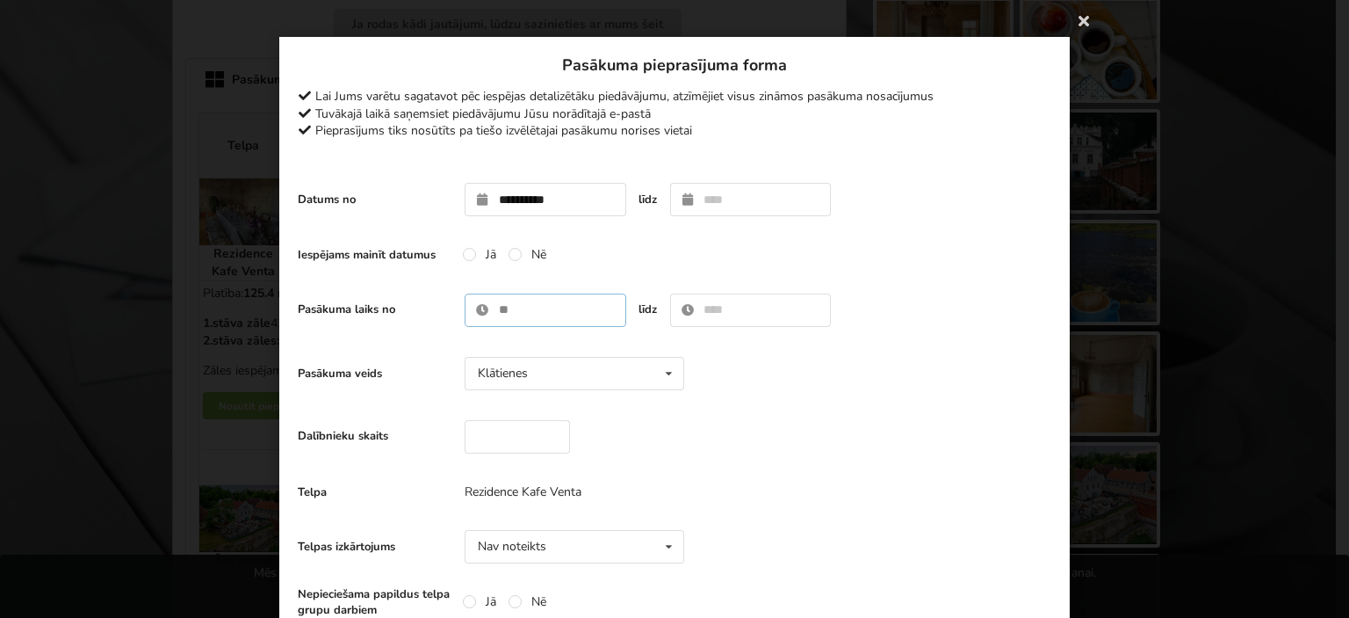
click at [513, 309] on input "text" at bounding box center [546, 309] width 162 height 33
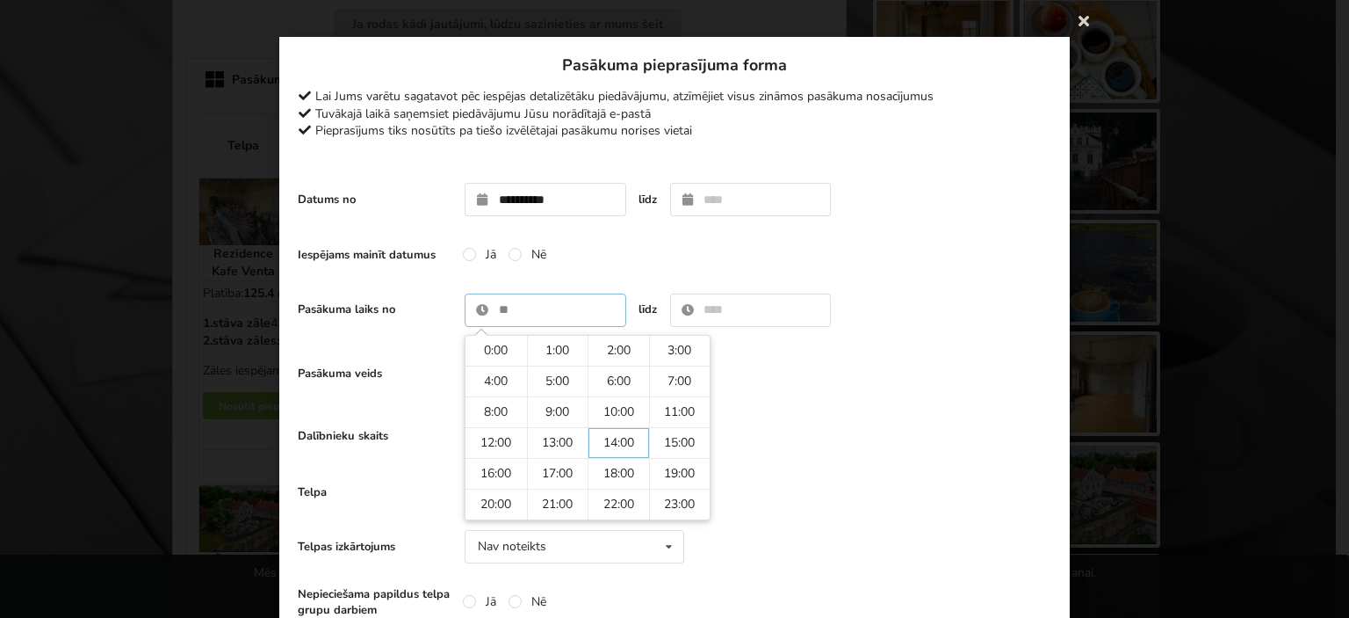
type input "*****"
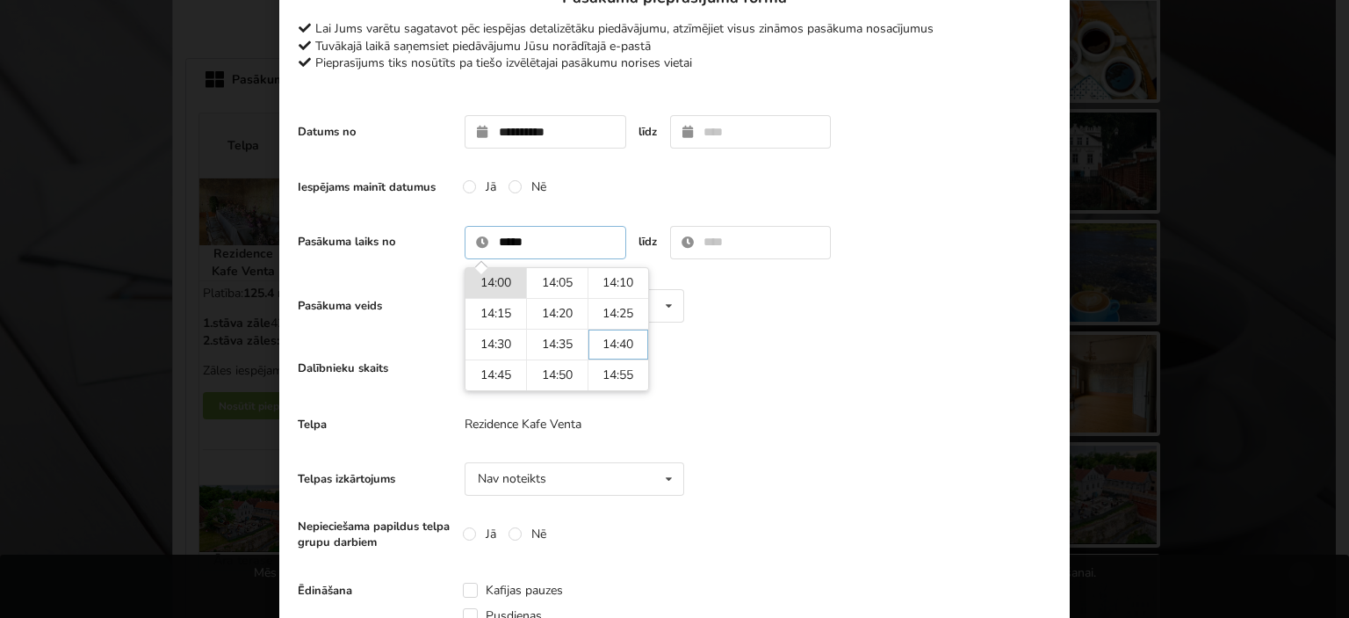
scroll to position [88, 0]
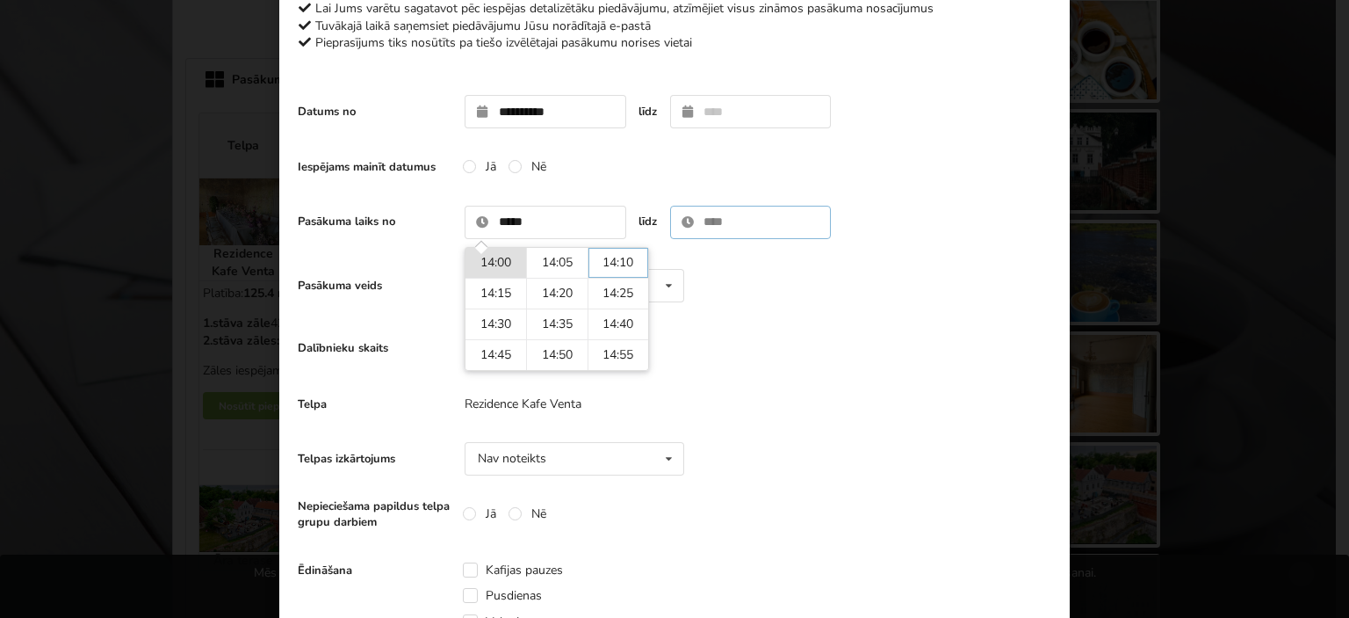
click at [733, 218] on input "text" at bounding box center [751, 222] width 162 height 33
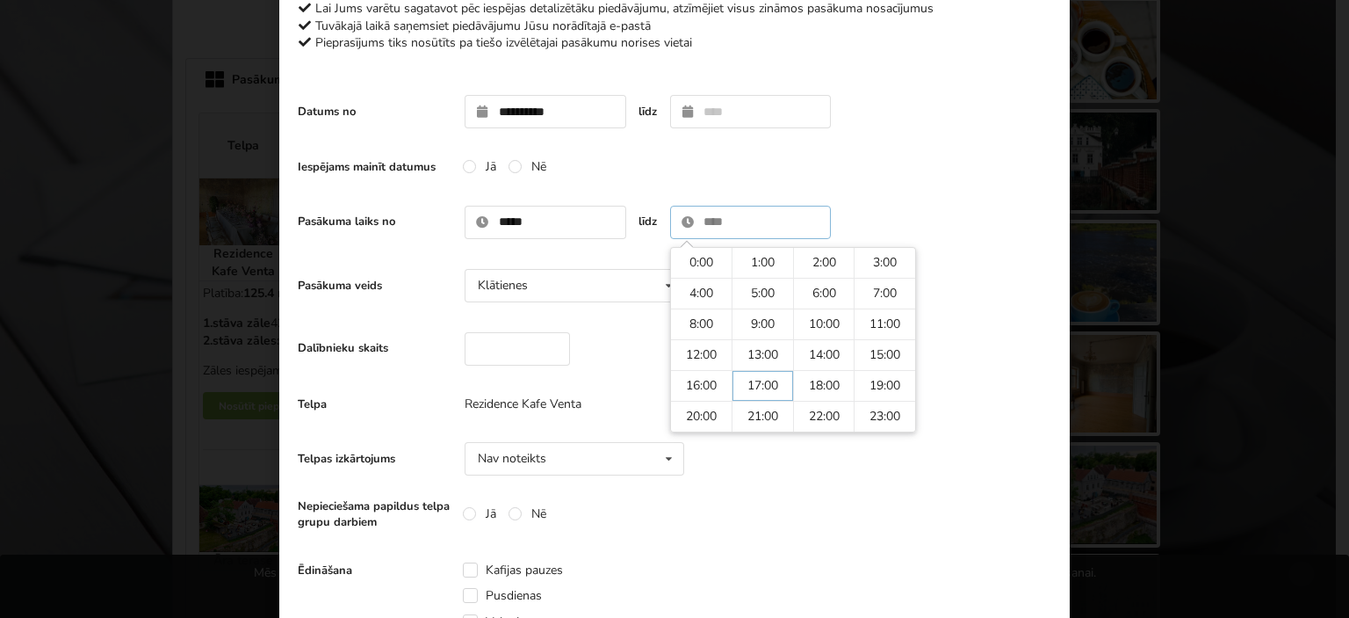
type input "*****"
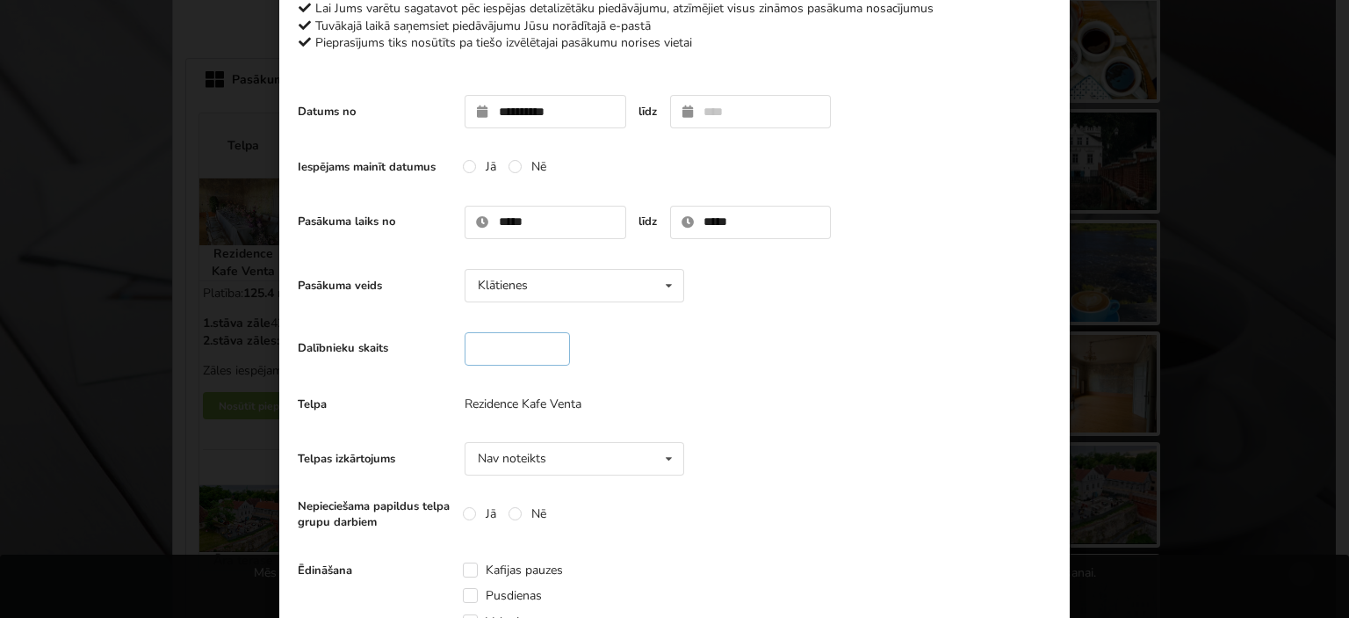
click at [496, 343] on input "number" at bounding box center [517, 348] width 105 height 33
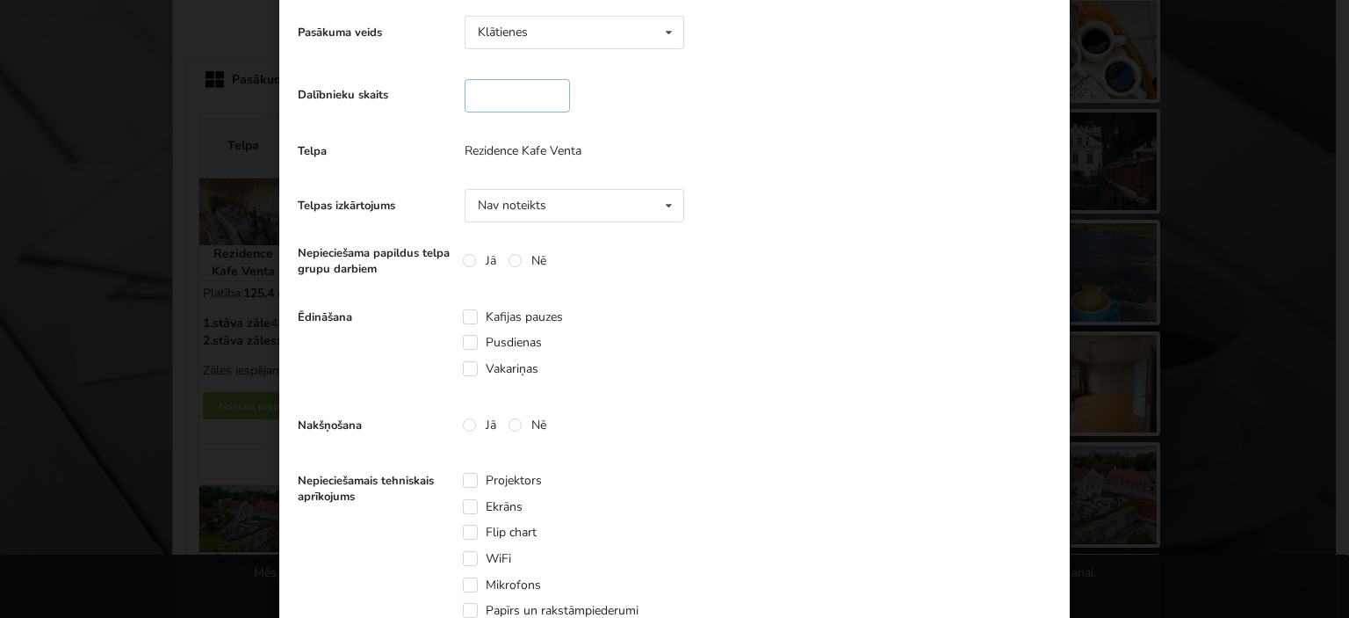
scroll to position [351, 0]
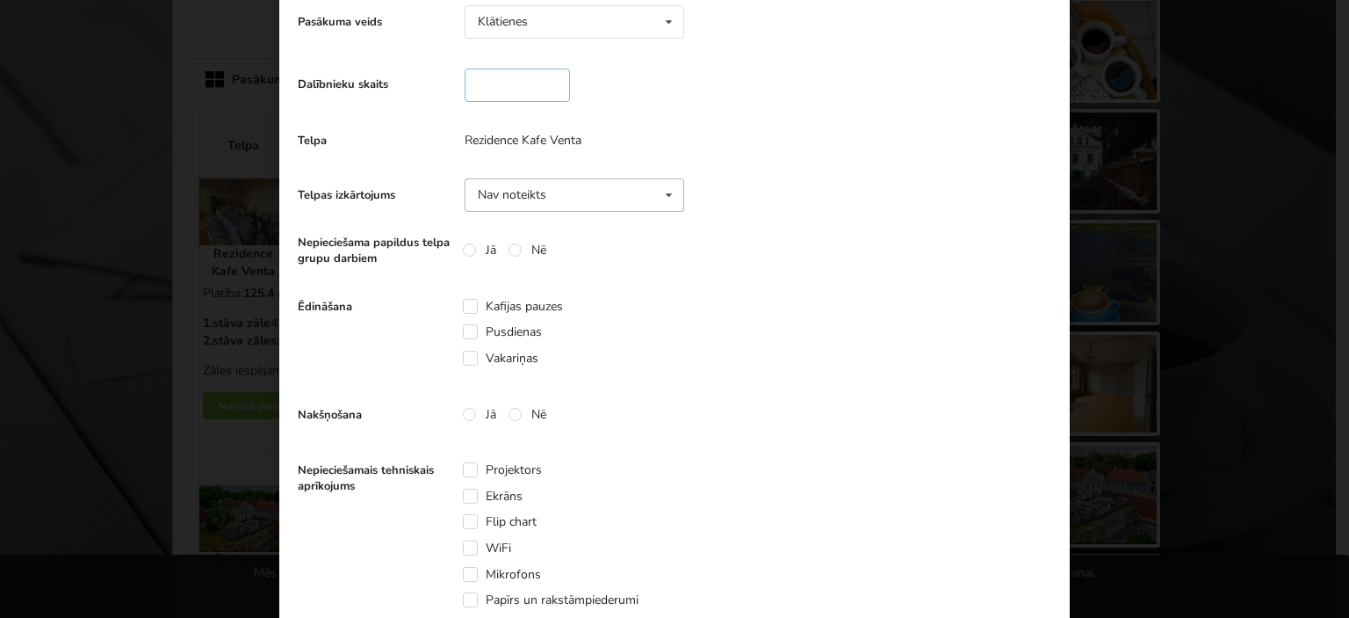
type input "**"
click at [530, 196] on div "Nav noteikts" at bounding box center [512, 195] width 69 height 12
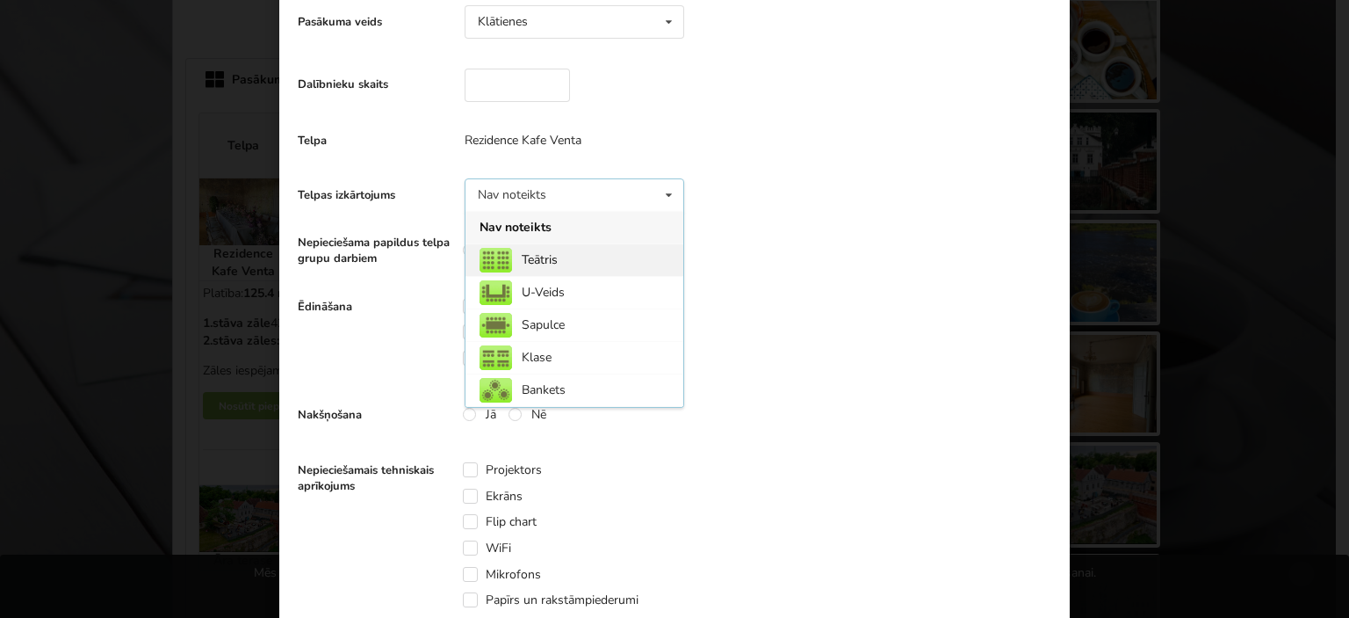
click at [531, 261] on div "Teātris" at bounding box center [575, 259] width 218 height 33
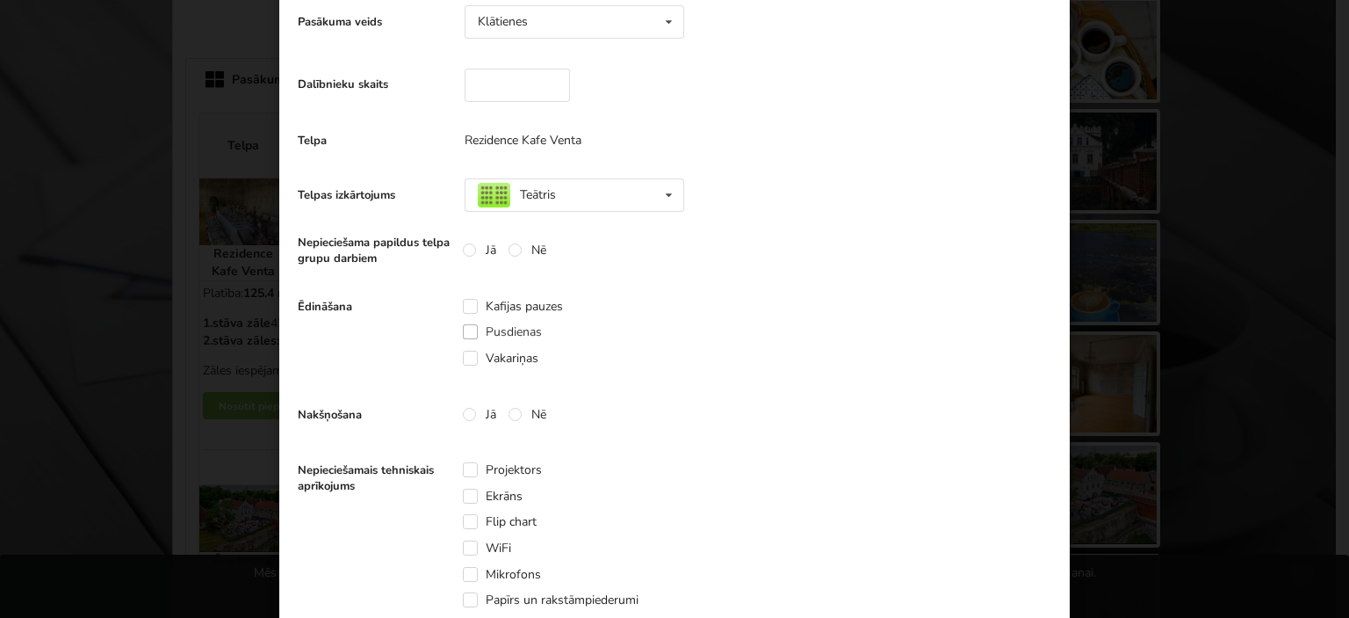
click at [463, 331] on label "Pusdienas" at bounding box center [502, 331] width 79 height 15
click at [463, 308] on label "Kafijas pauzes" at bounding box center [513, 306] width 100 height 15
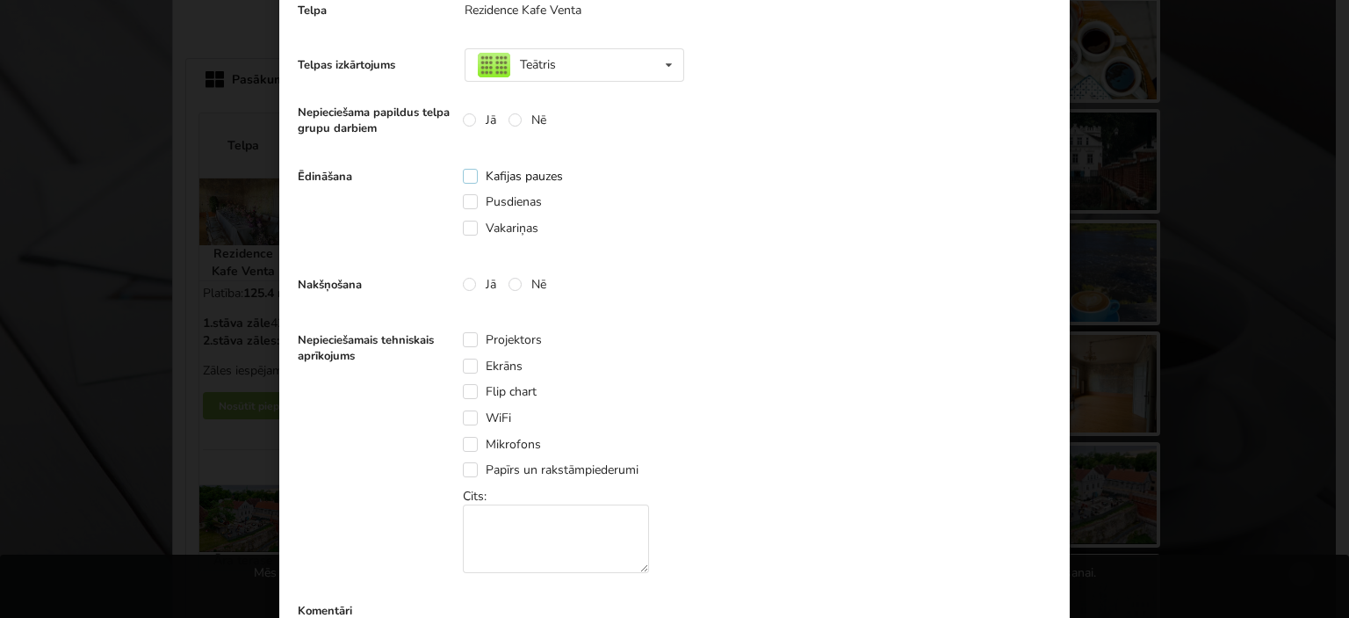
scroll to position [527, 0]
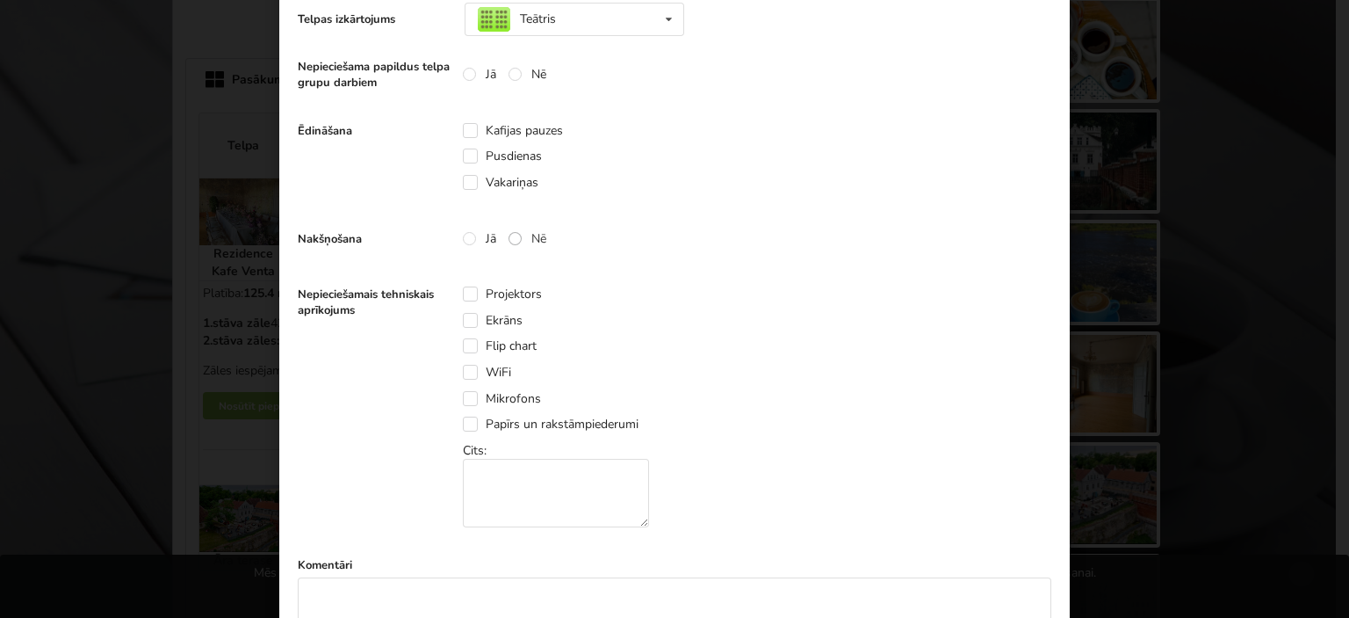
click at [509, 235] on label "Nē" at bounding box center [528, 238] width 38 height 15
click at [463, 296] on label "Projektors" at bounding box center [502, 293] width 79 height 15
click at [463, 316] on label "Ekrāns" at bounding box center [493, 320] width 60 height 15
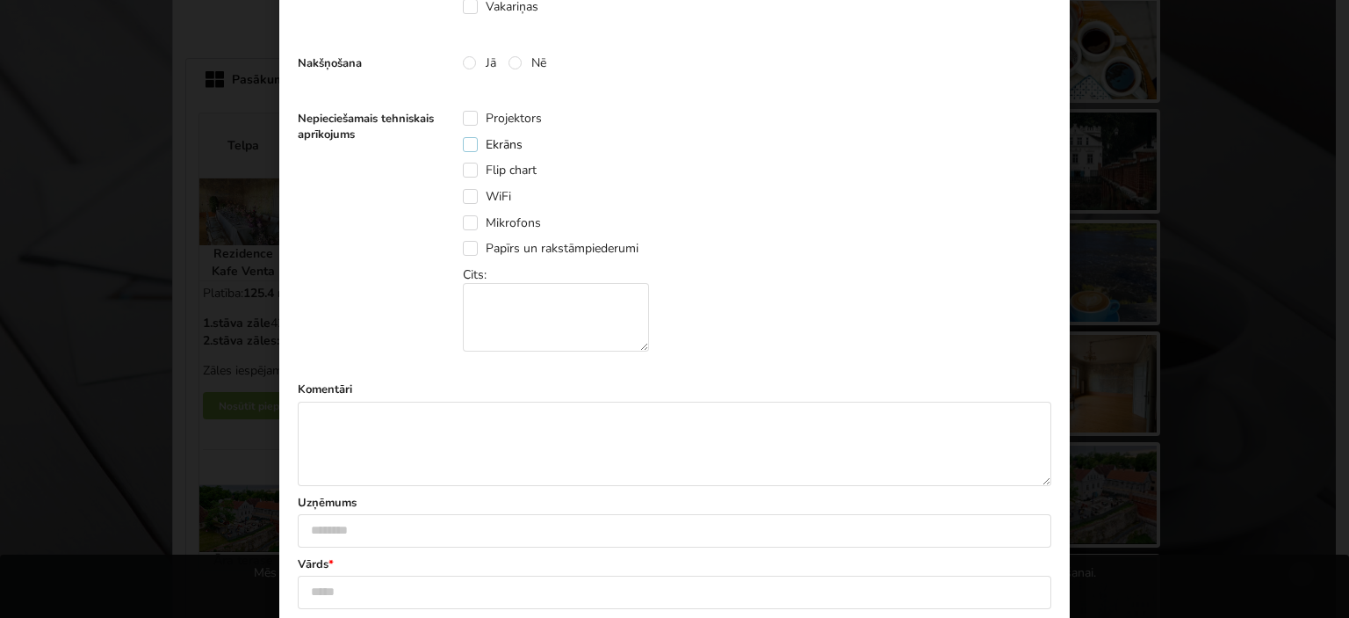
scroll to position [878, 0]
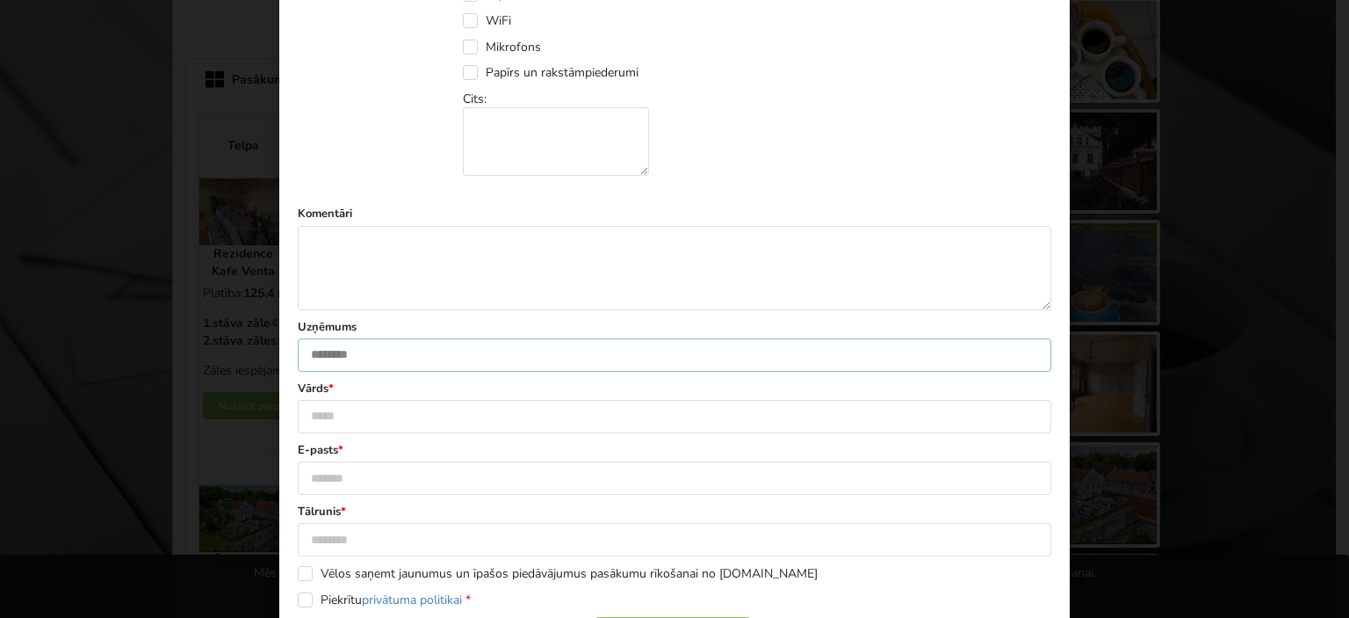
click at [381, 350] on input "text" at bounding box center [675, 354] width 754 height 33
type input "**********"
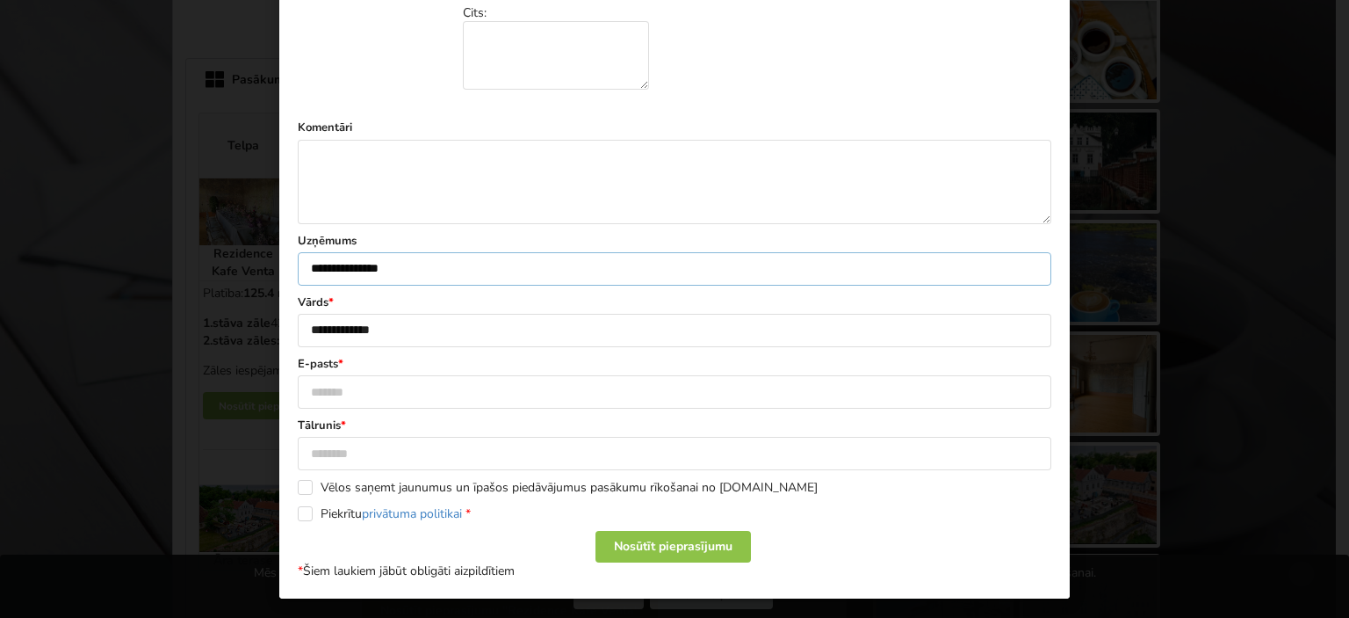
scroll to position [966, 0]
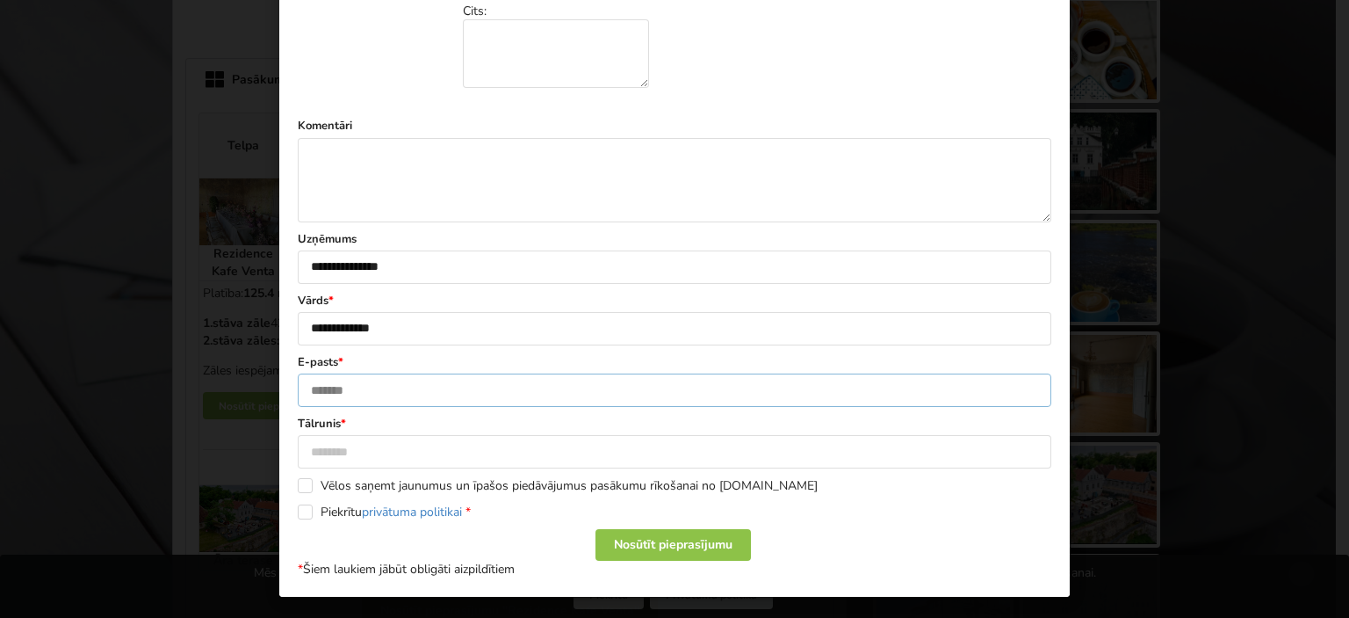
drag, startPoint x: 371, startPoint y: 383, endPoint x: 406, endPoint y: 391, distance: 36.0
click at [371, 383] on input "text" at bounding box center [675, 389] width 754 height 33
type input "**********"
click at [349, 452] on input "text" at bounding box center [675, 451] width 754 height 33
type input "********"
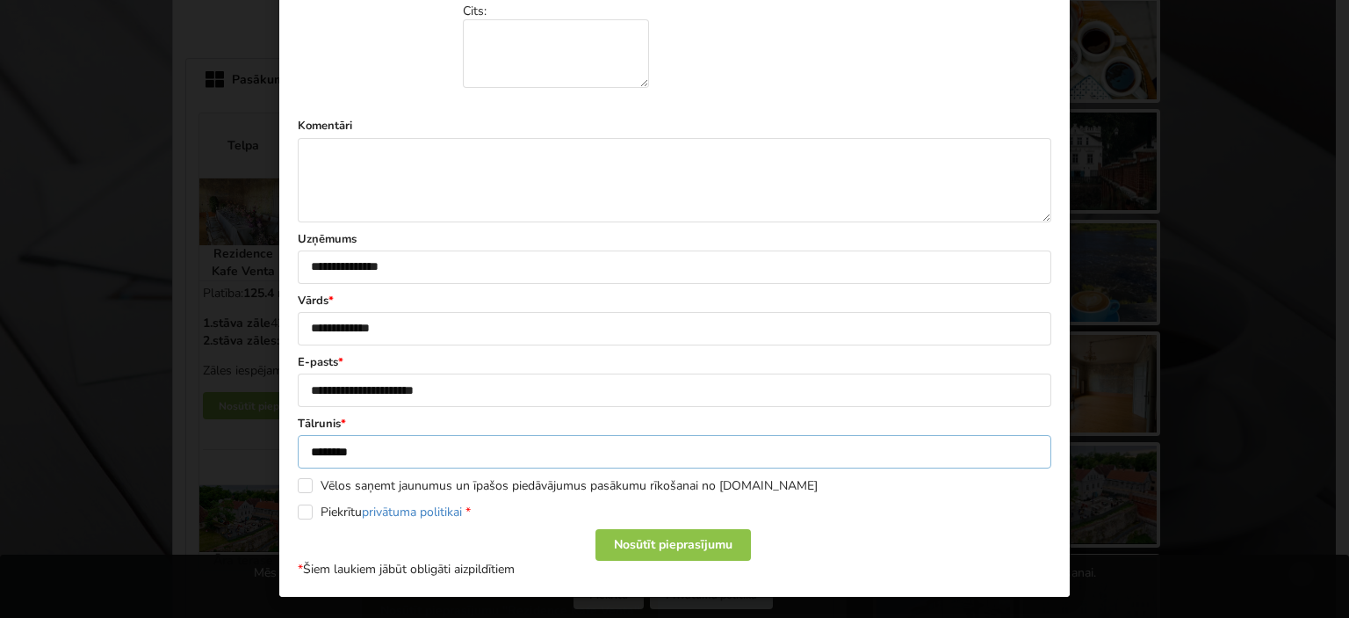
scroll to position [0, 0]
click at [300, 509] on label "Piekrītu privātuma politikai *" at bounding box center [384, 510] width 173 height 15
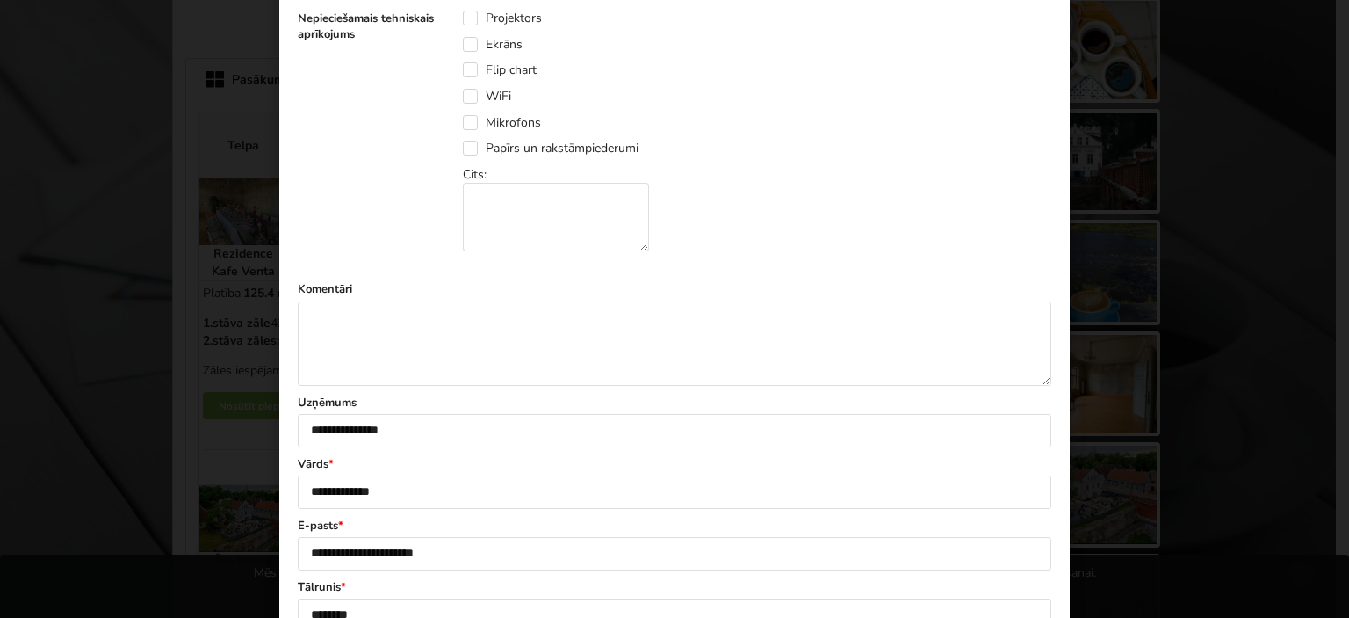
scroll to position [966, 0]
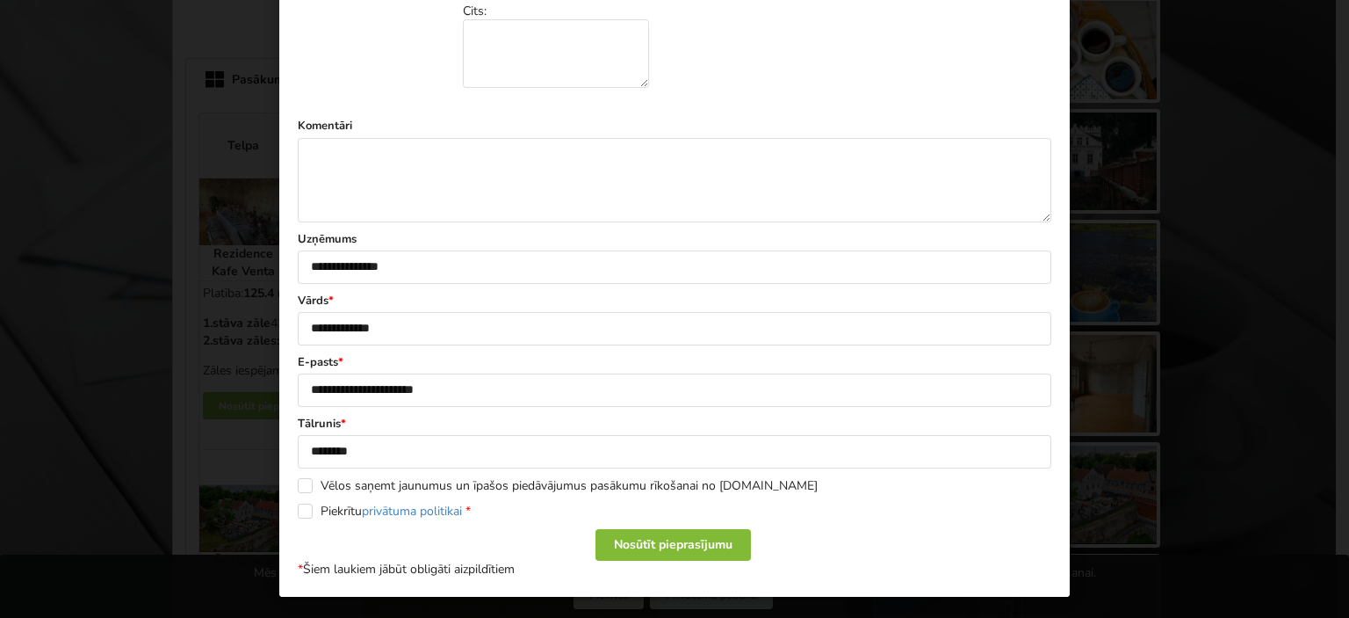
click at [682, 534] on div "Nosūtīt pieprasījumu" at bounding box center [673, 545] width 155 height 32
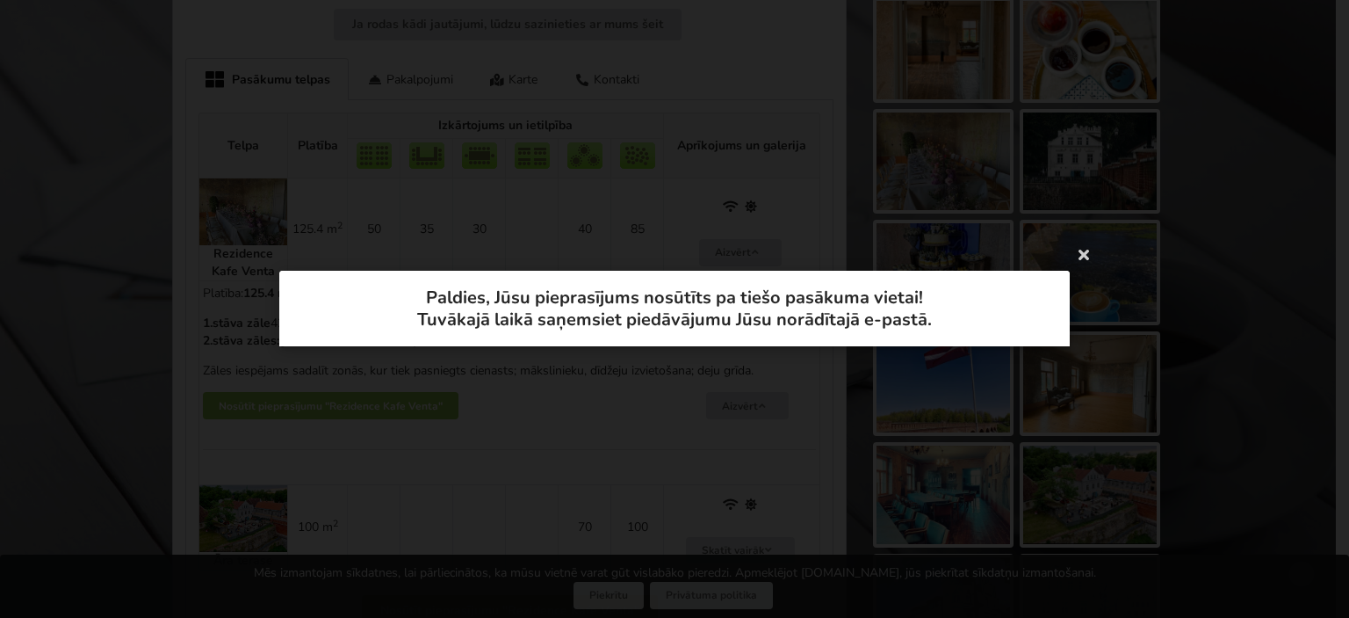
click at [567, 196] on div "**********" at bounding box center [674, 309] width 1349 height 618
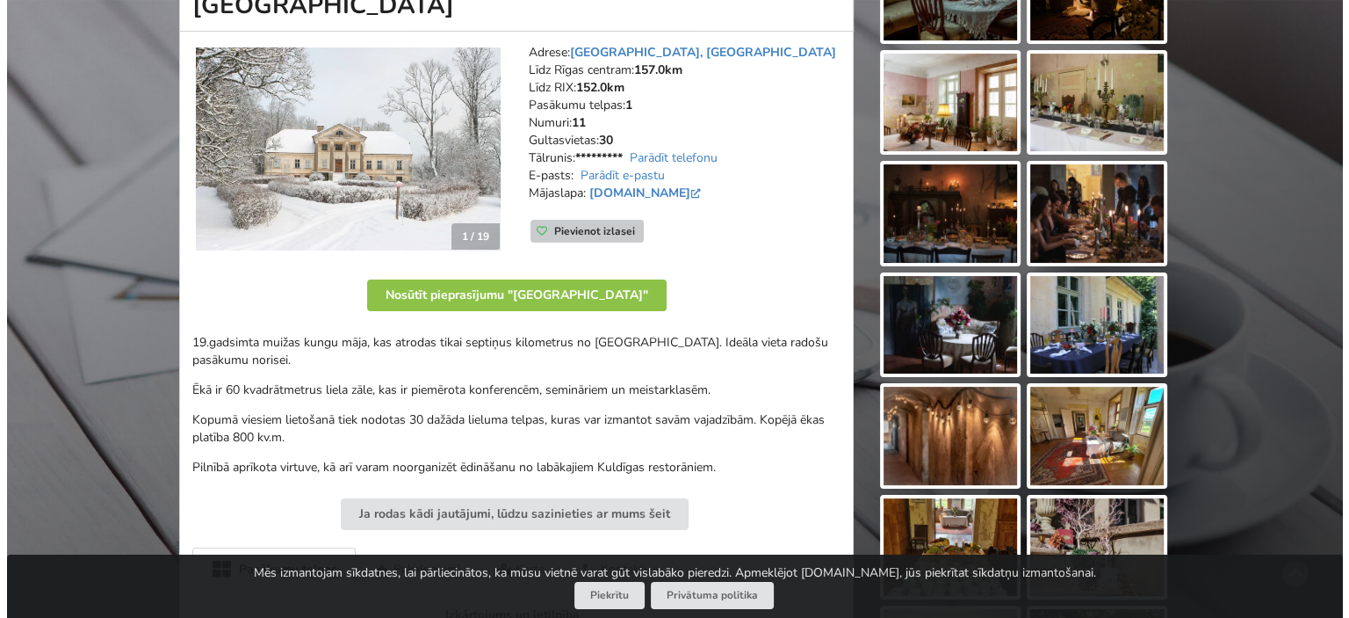
scroll to position [264, 0]
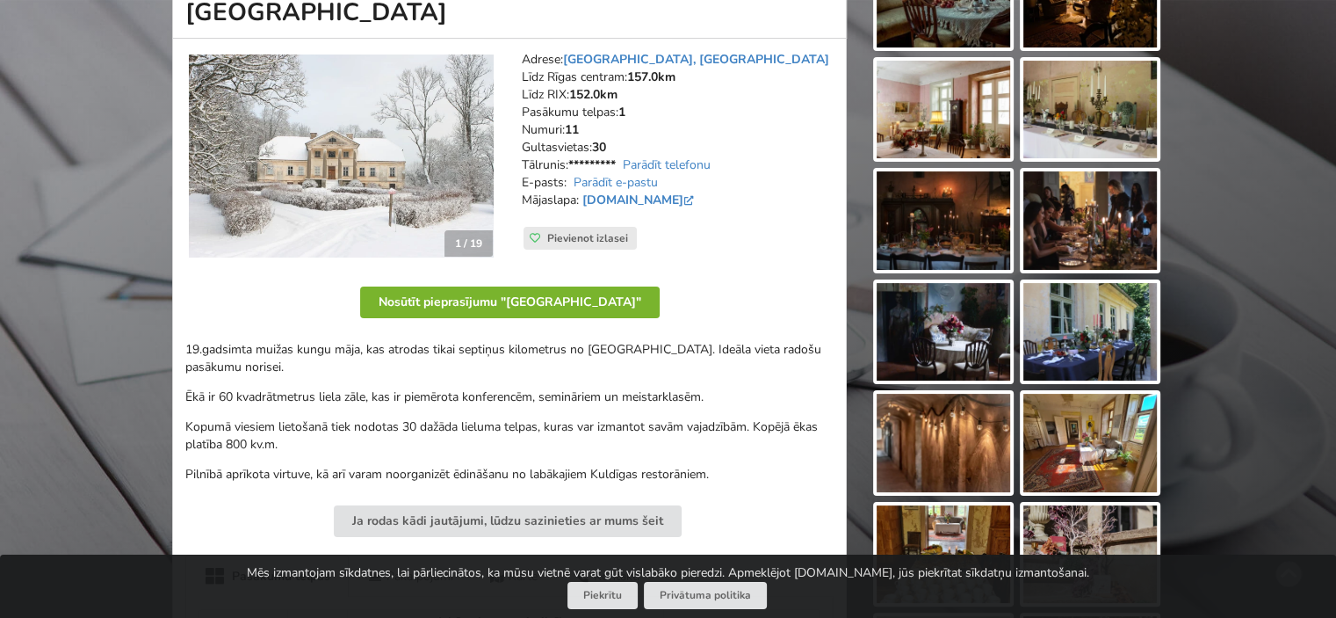
click at [518, 293] on button "Nosūtīt pieprasījumu "Padures muiža"" at bounding box center [510, 302] width 300 height 32
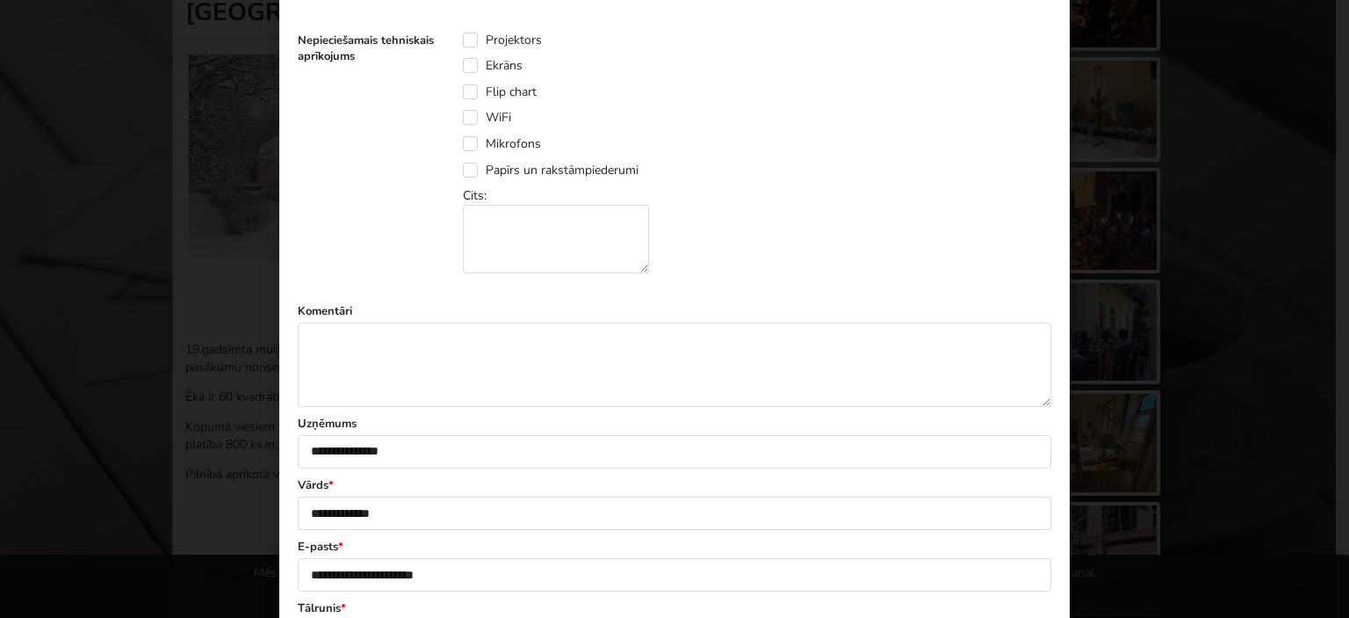
scroll to position [962, 0]
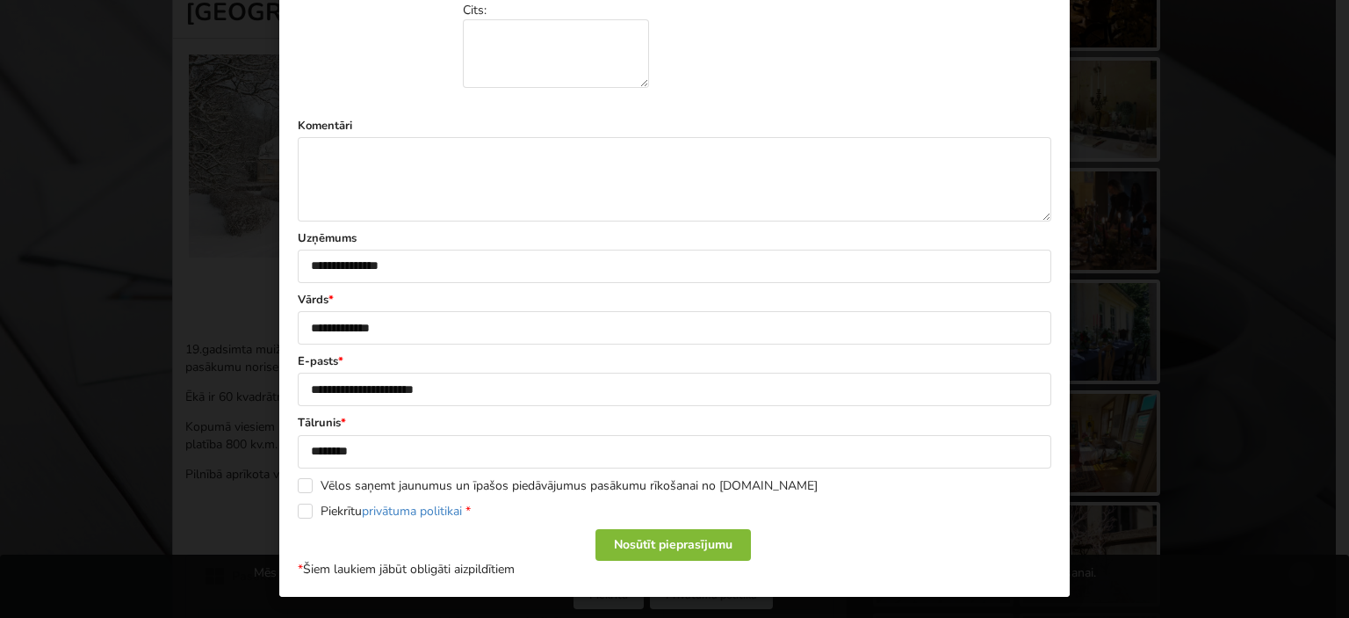
click at [661, 542] on div "Nosūtīt pieprasījumu" at bounding box center [673, 545] width 155 height 32
click at [298, 509] on label "Piekrītu privātuma politikai *" at bounding box center [384, 510] width 173 height 15
click at [640, 539] on div "Nosūtīt pieprasījumu" at bounding box center [673, 545] width 155 height 32
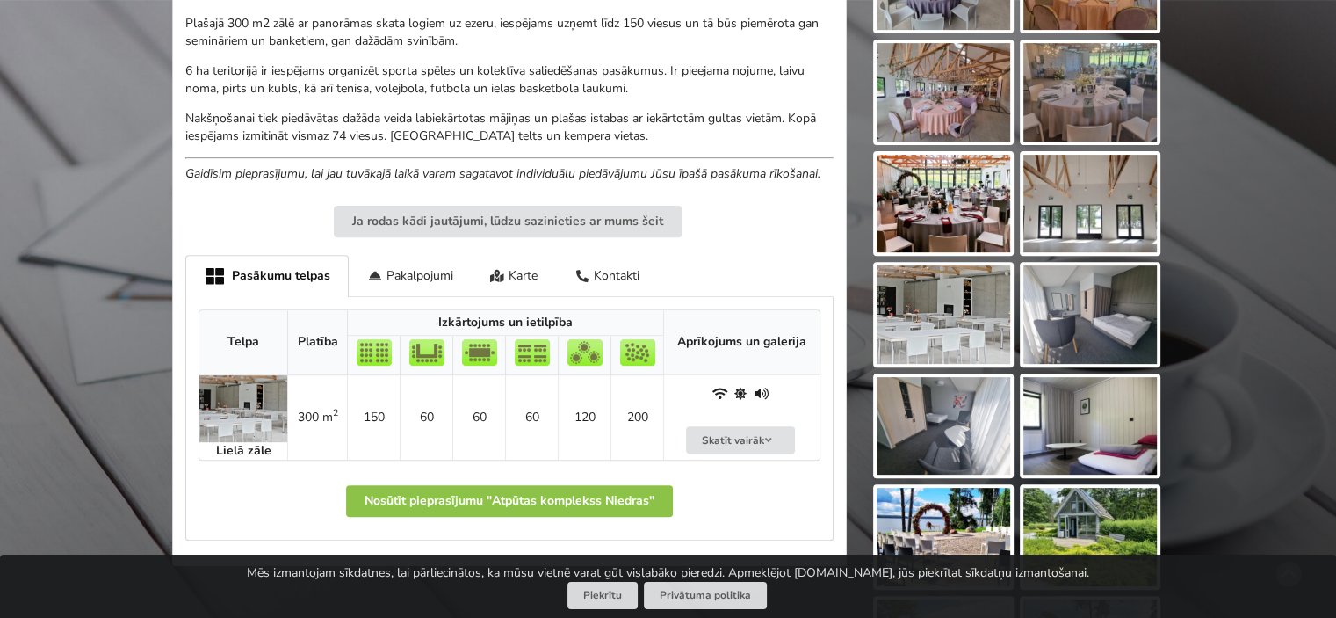
scroll to position [615, 0]
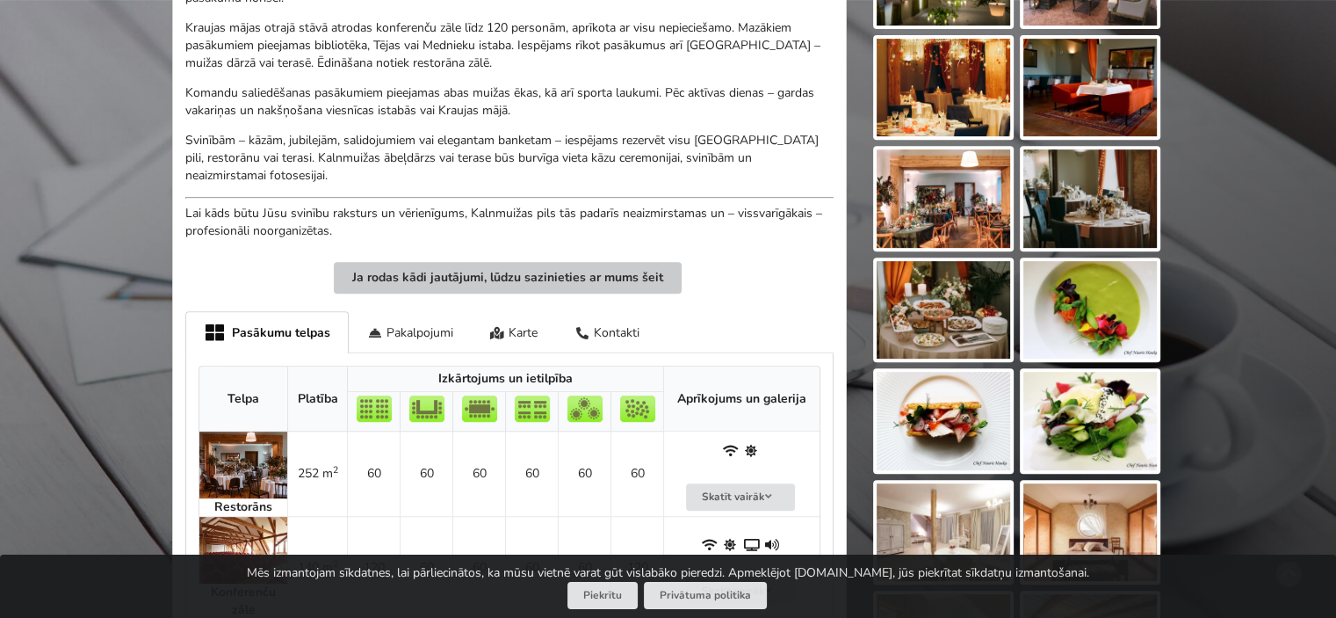
scroll to position [703, 0]
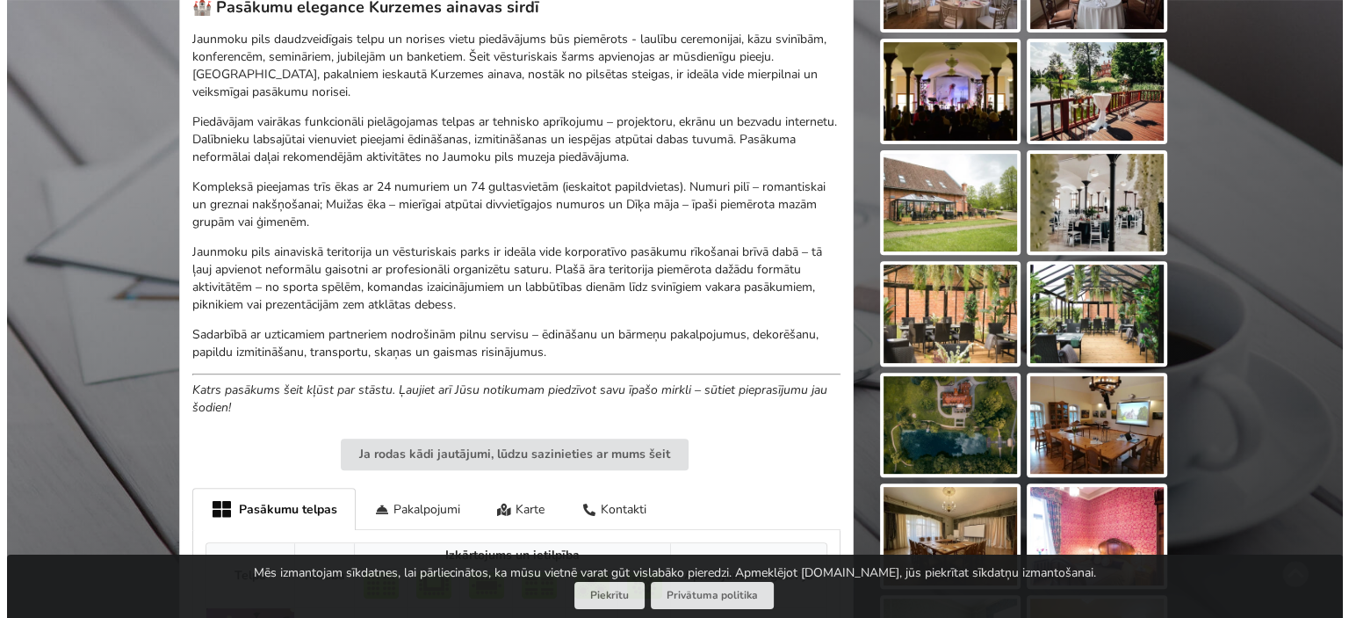
scroll to position [264, 0]
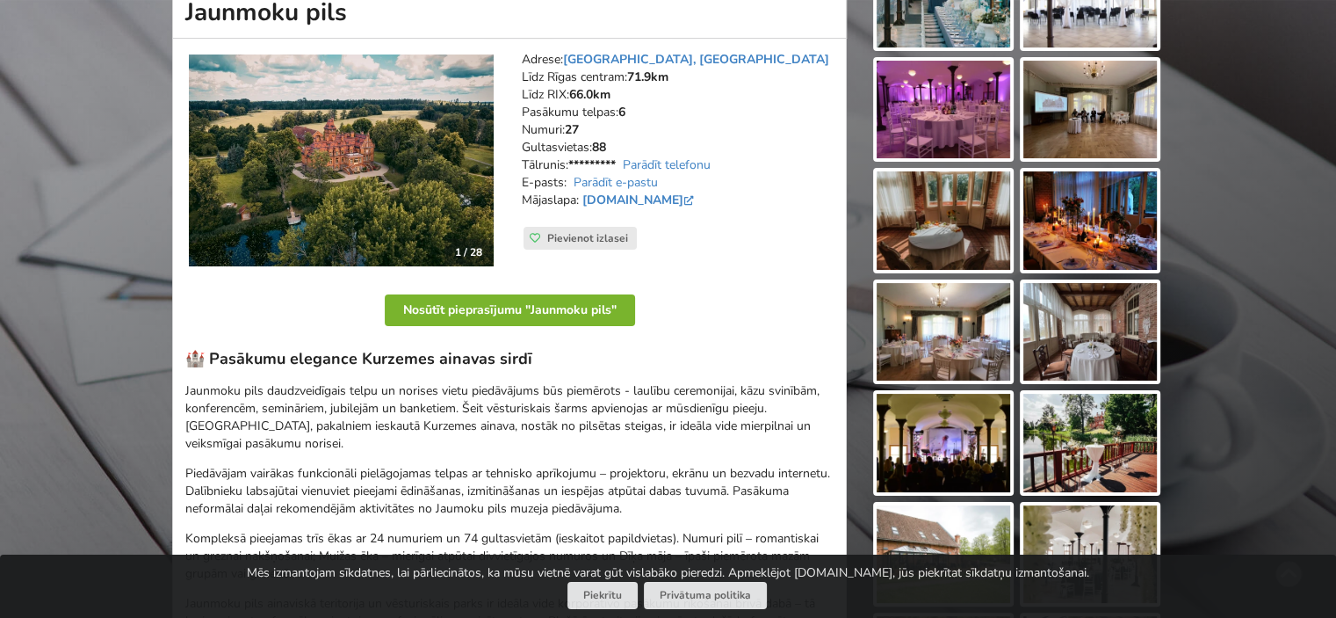
click at [496, 307] on button "Nosūtīt pieprasījumu "Jaunmoku pils"" at bounding box center [510, 310] width 250 height 32
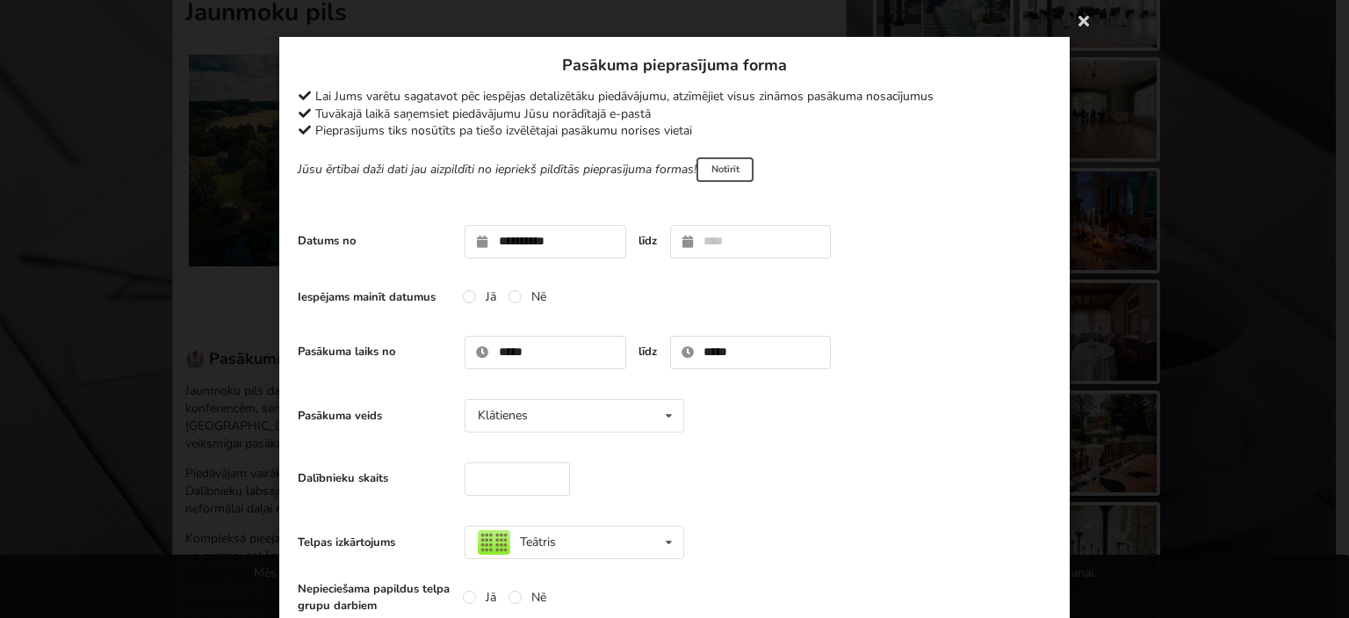
scroll to position [88, 0]
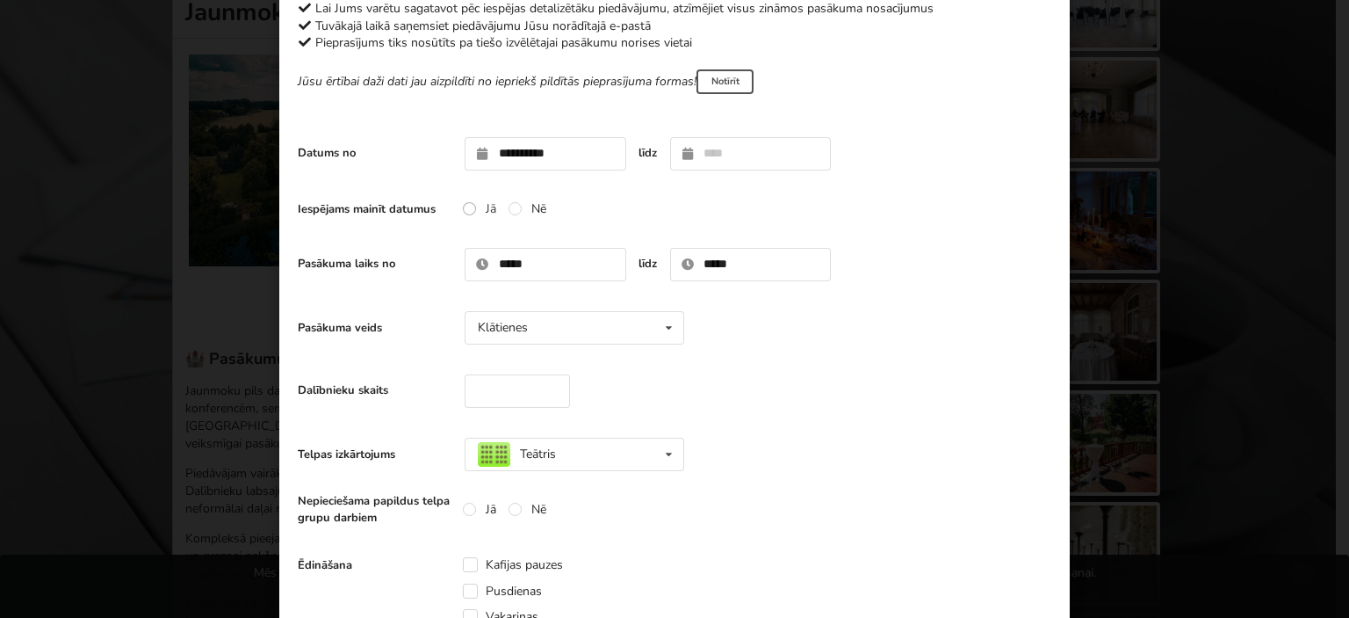
click at [467, 209] on label "Jā" at bounding box center [479, 208] width 33 height 15
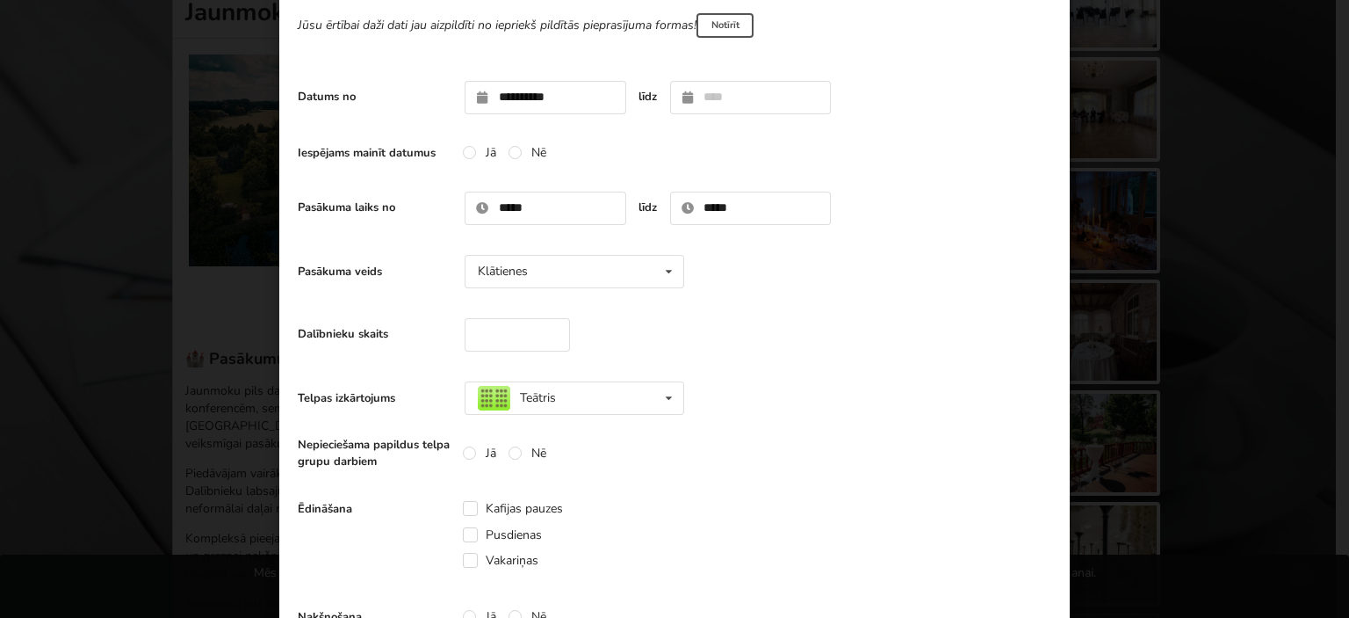
scroll to position [176, 0]
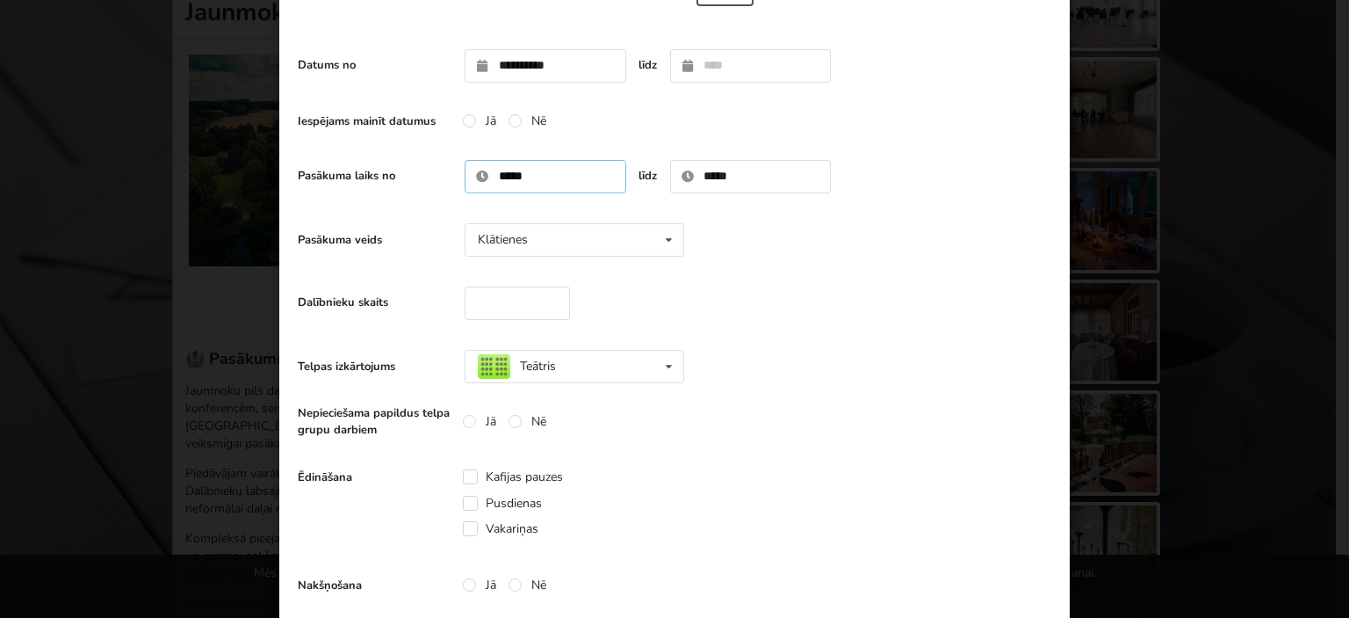
click at [503, 176] on input "*****" at bounding box center [546, 176] width 162 height 33
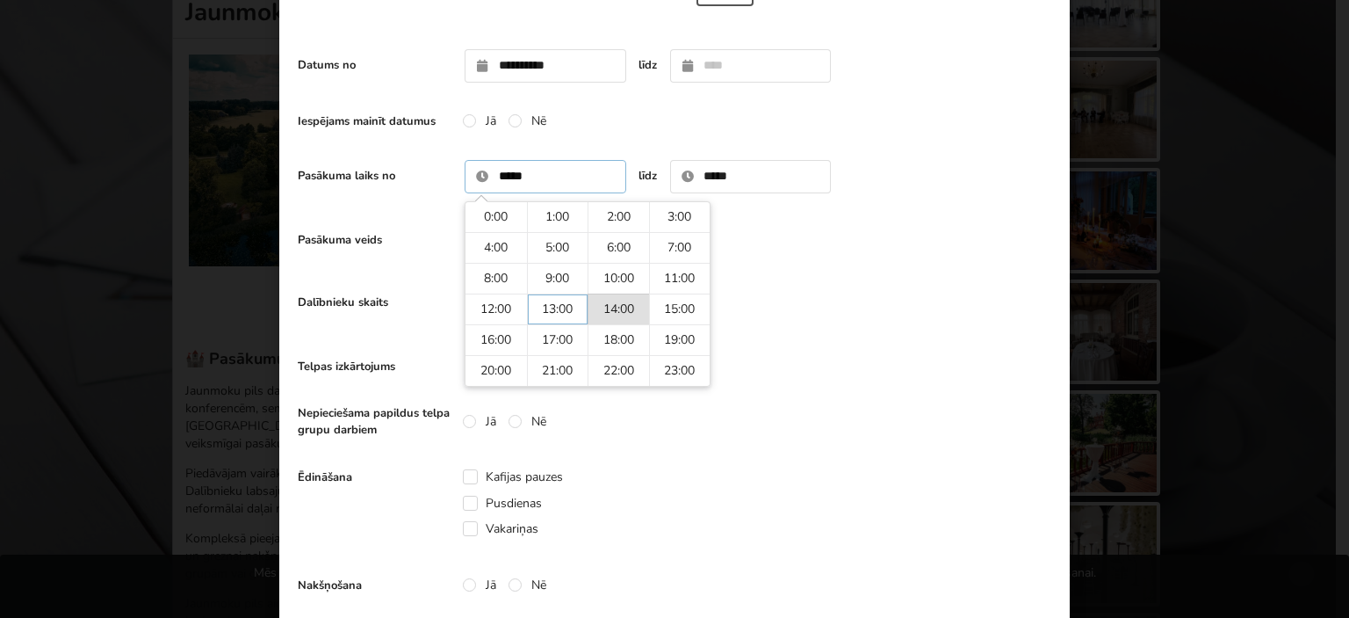
type input "*****"
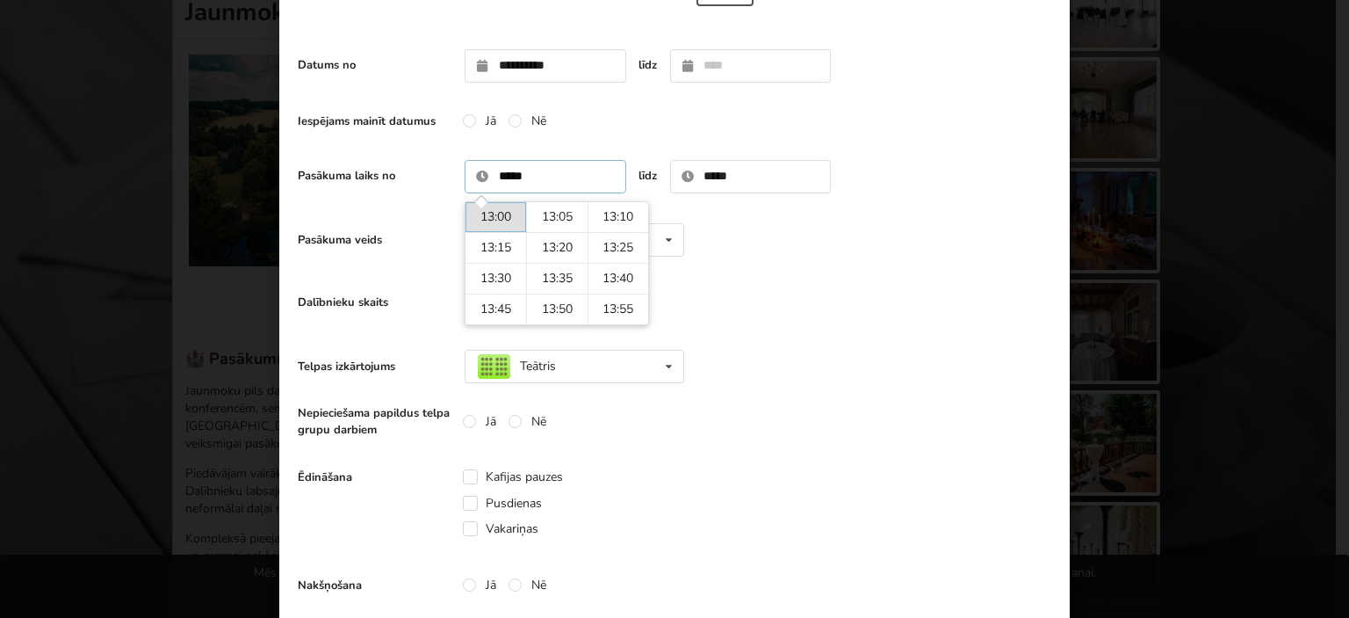
click at [481, 218] on td "13:00" at bounding box center [496, 217] width 61 height 30
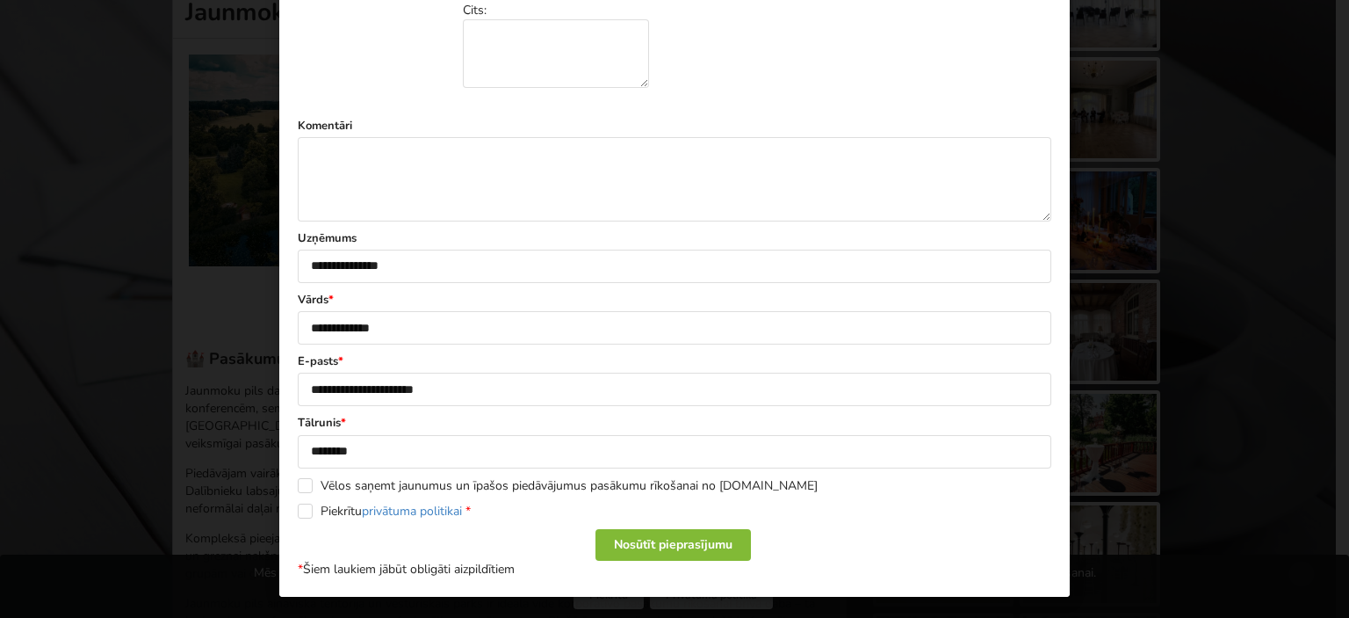
scroll to position [0, 0]
click at [633, 535] on div "Nosūtīt pieprasījumu" at bounding box center [673, 545] width 155 height 32
click at [336, 507] on label "Piekrītu privātuma politikai *" at bounding box center [384, 510] width 173 height 15
click at [651, 537] on div "Nosūtīt pieprasījumu" at bounding box center [673, 545] width 155 height 32
